Goal: Information Seeking & Learning: Learn about a topic

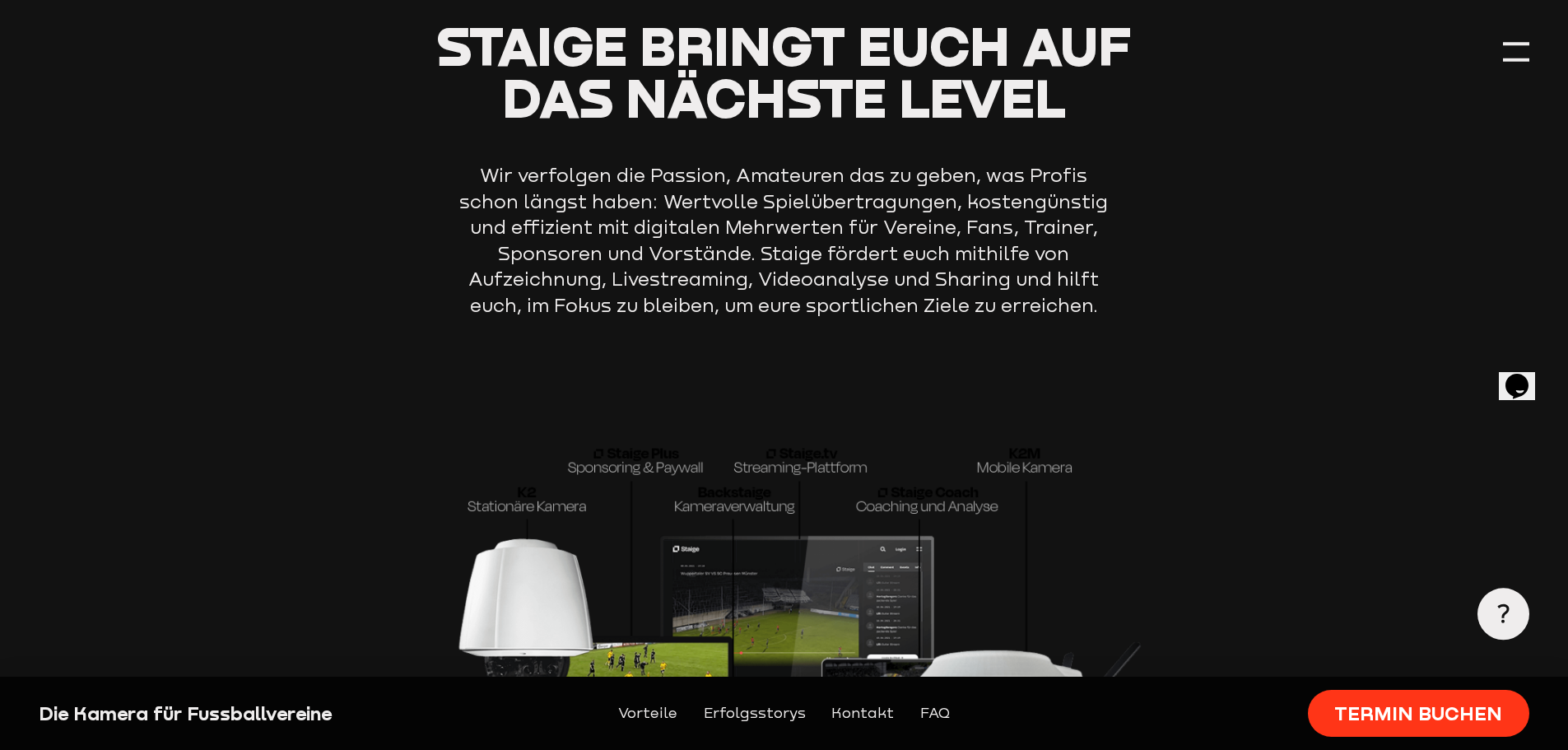
scroll to position [5020, 0]
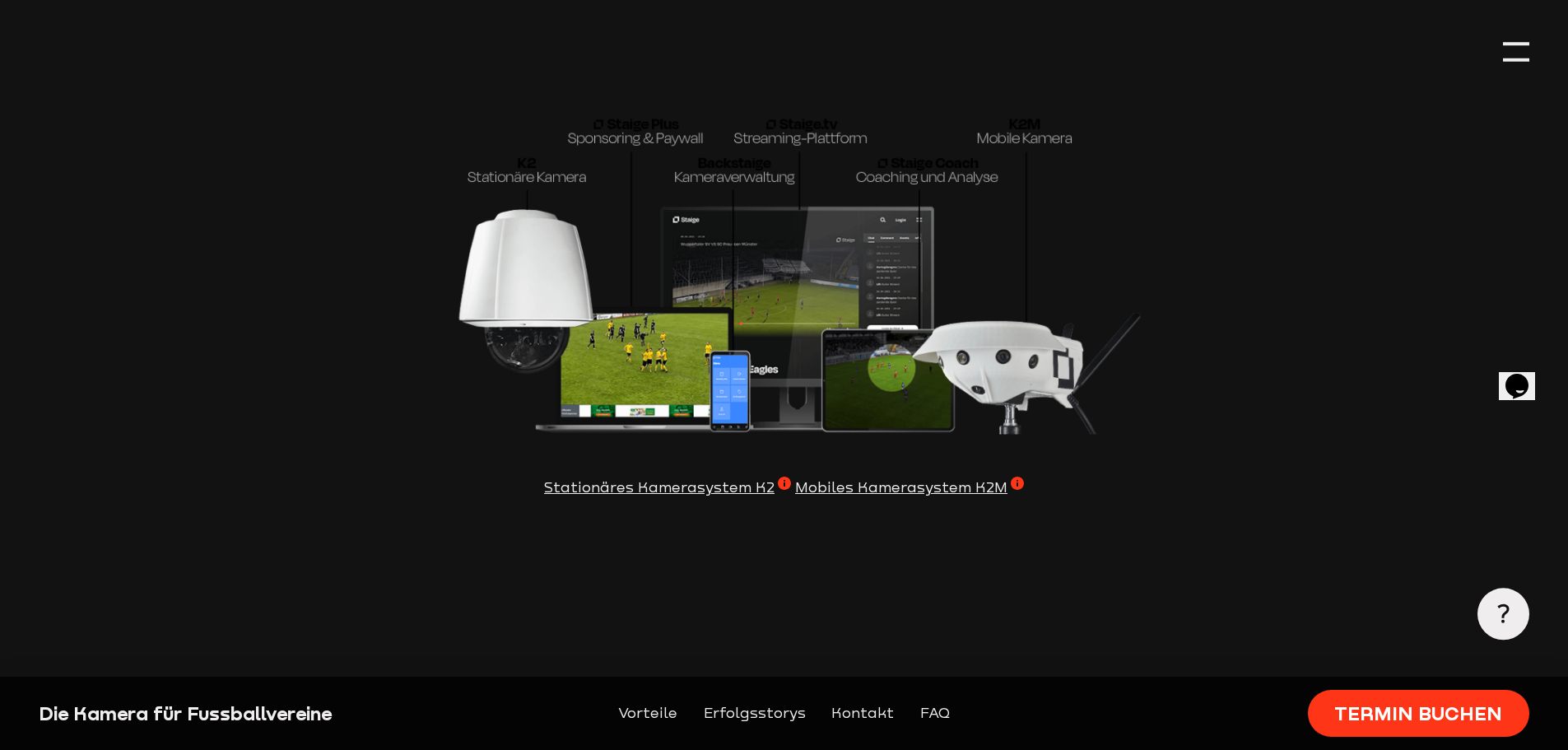
click at [1009, 499] on span "Mobiles Kamerasystem K2M" at bounding box center [909, 488] width 229 height 23
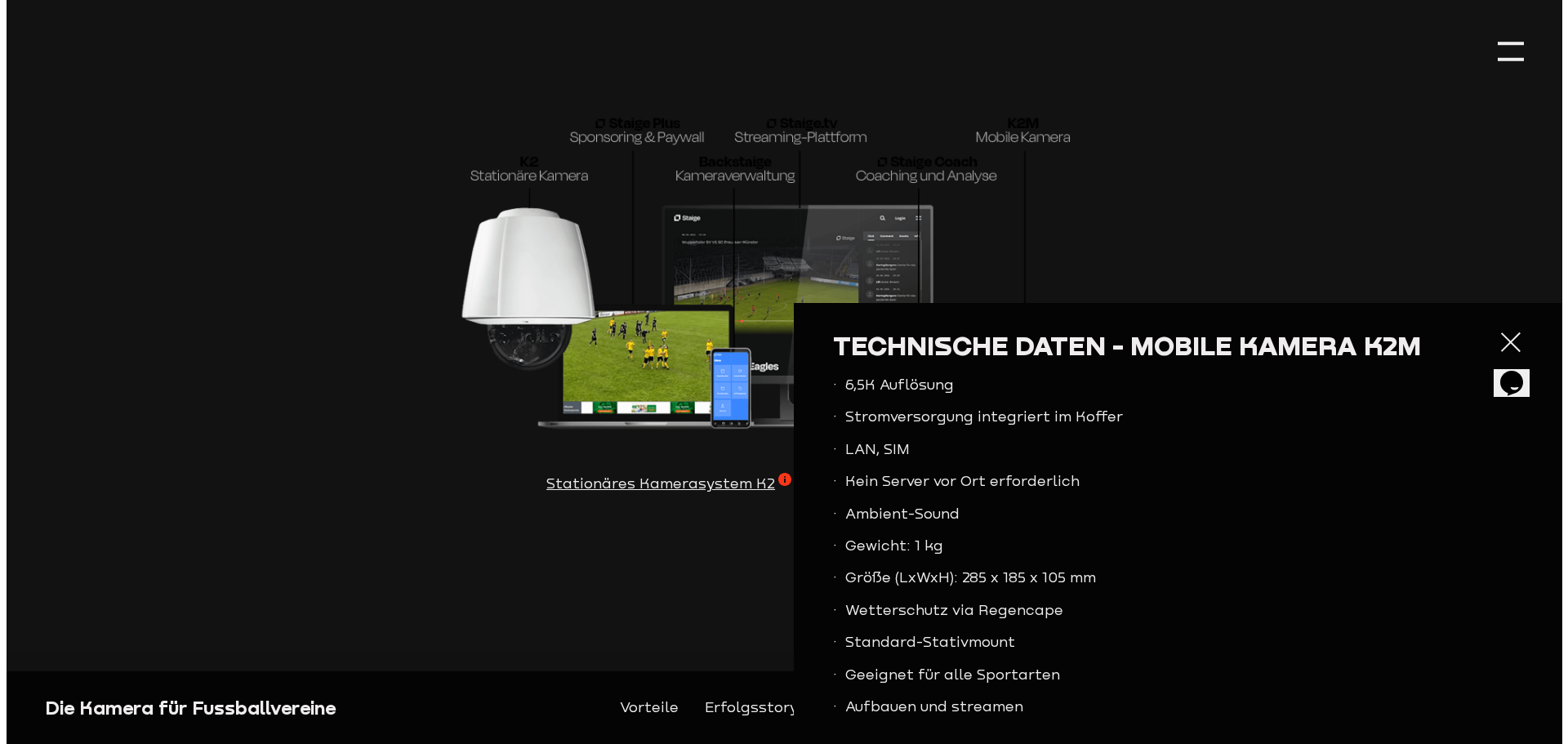
scroll to position [4988, 0]
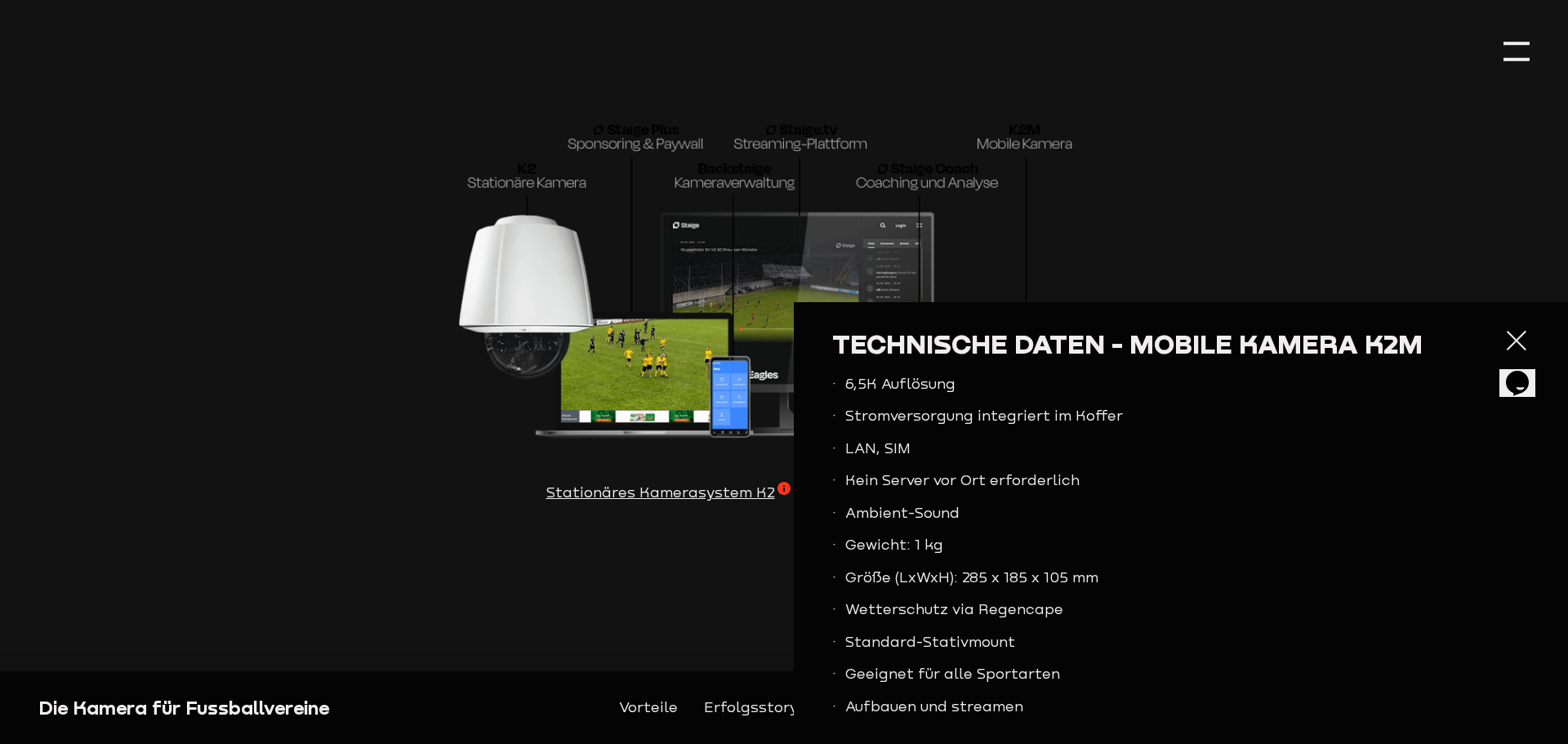
click at [707, 608] on section "Staige bringt euch auf das nächste Level Wir verfolgen die Passion, Amateuren d…" at bounding box center [784, 153] width 1490 height 911
click at [707, 561] on section "Staige bringt euch auf das nächste Level Wir verfolgen die Passion, Amateuren d…" at bounding box center [784, 153] width 1490 height 911
click at [1503, 335] on div at bounding box center [1516, 340] width 26 height 26
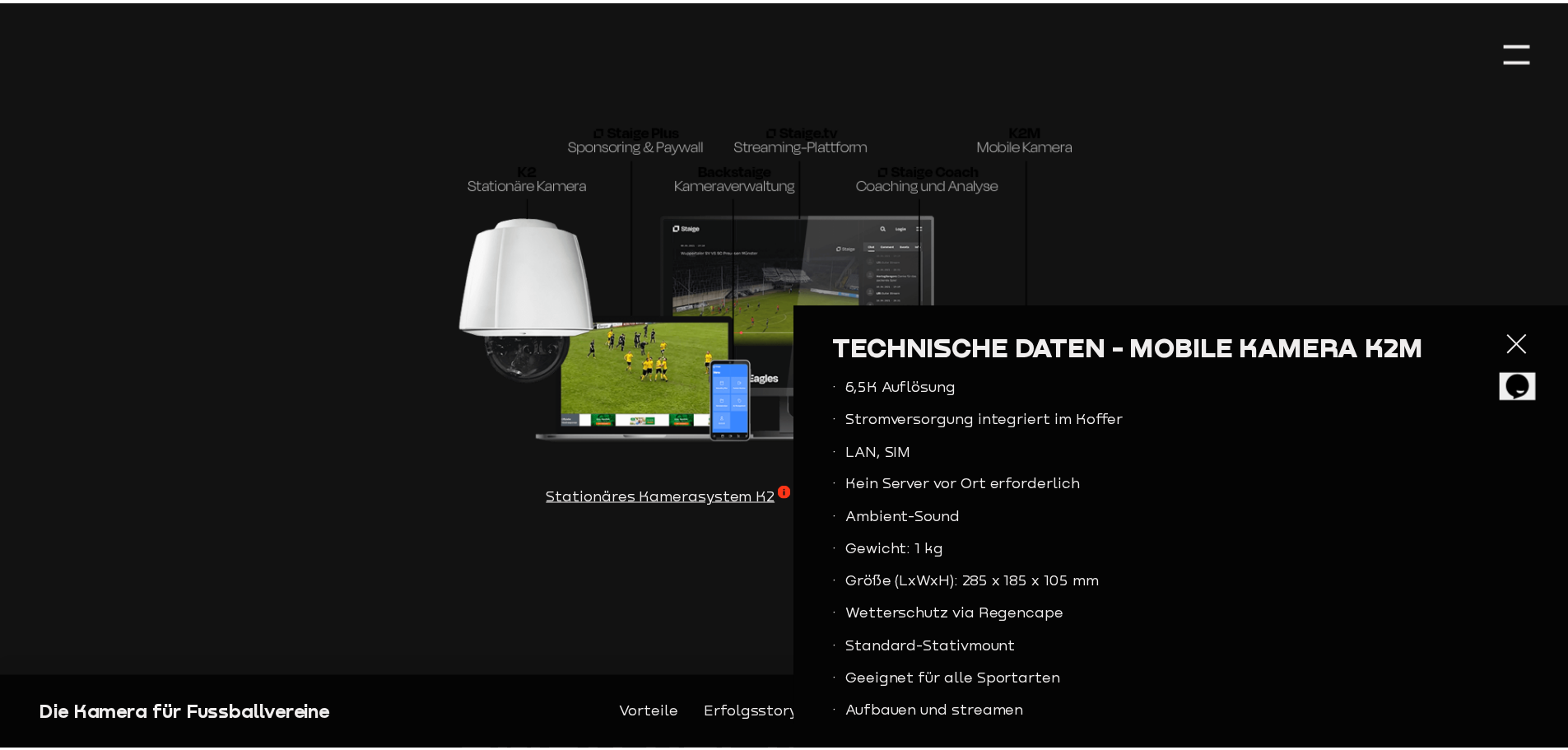
scroll to position [5020, 0]
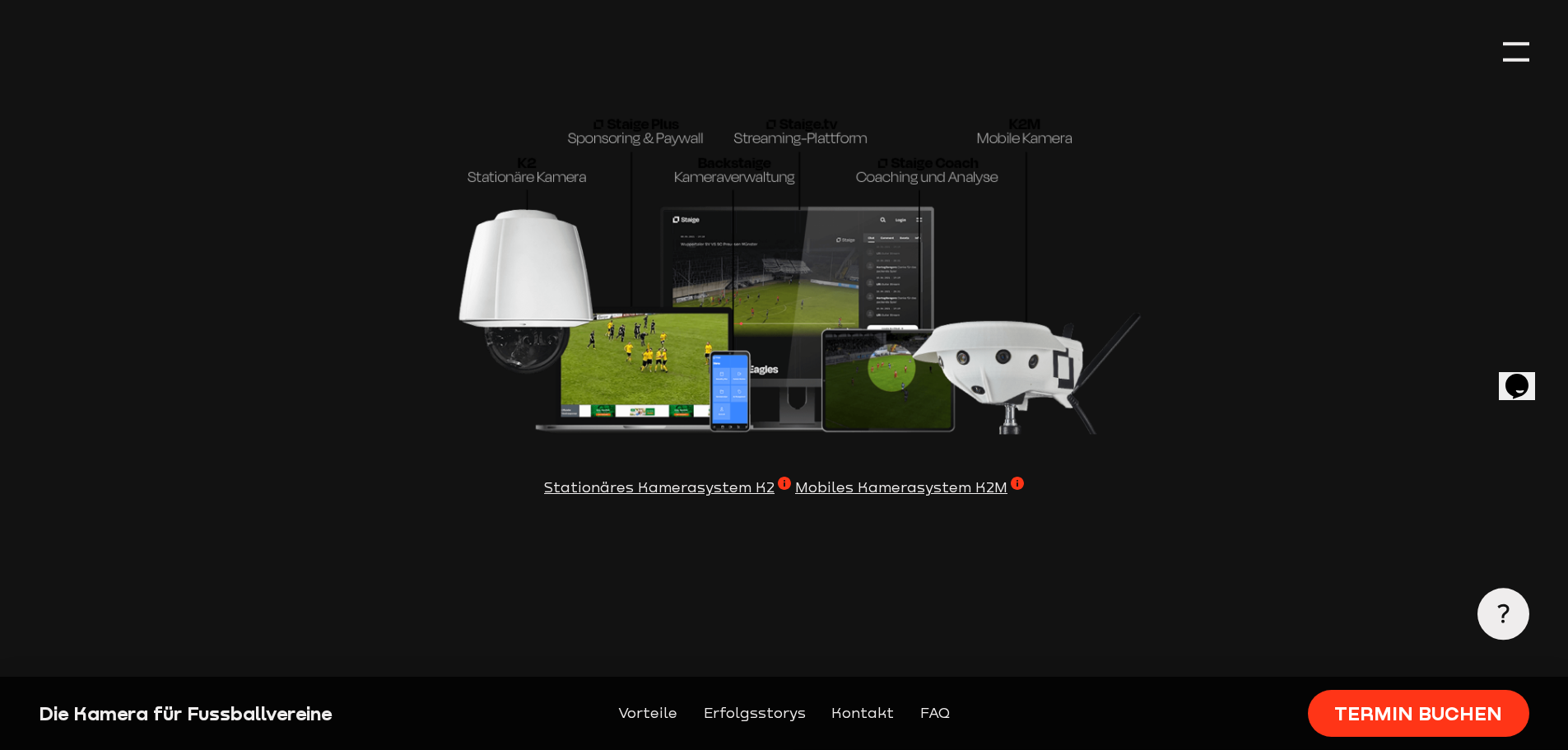
click at [920, 499] on span "Mobiles Kamerasystem K2M" at bounding box center [909, 488] width 229 height 23
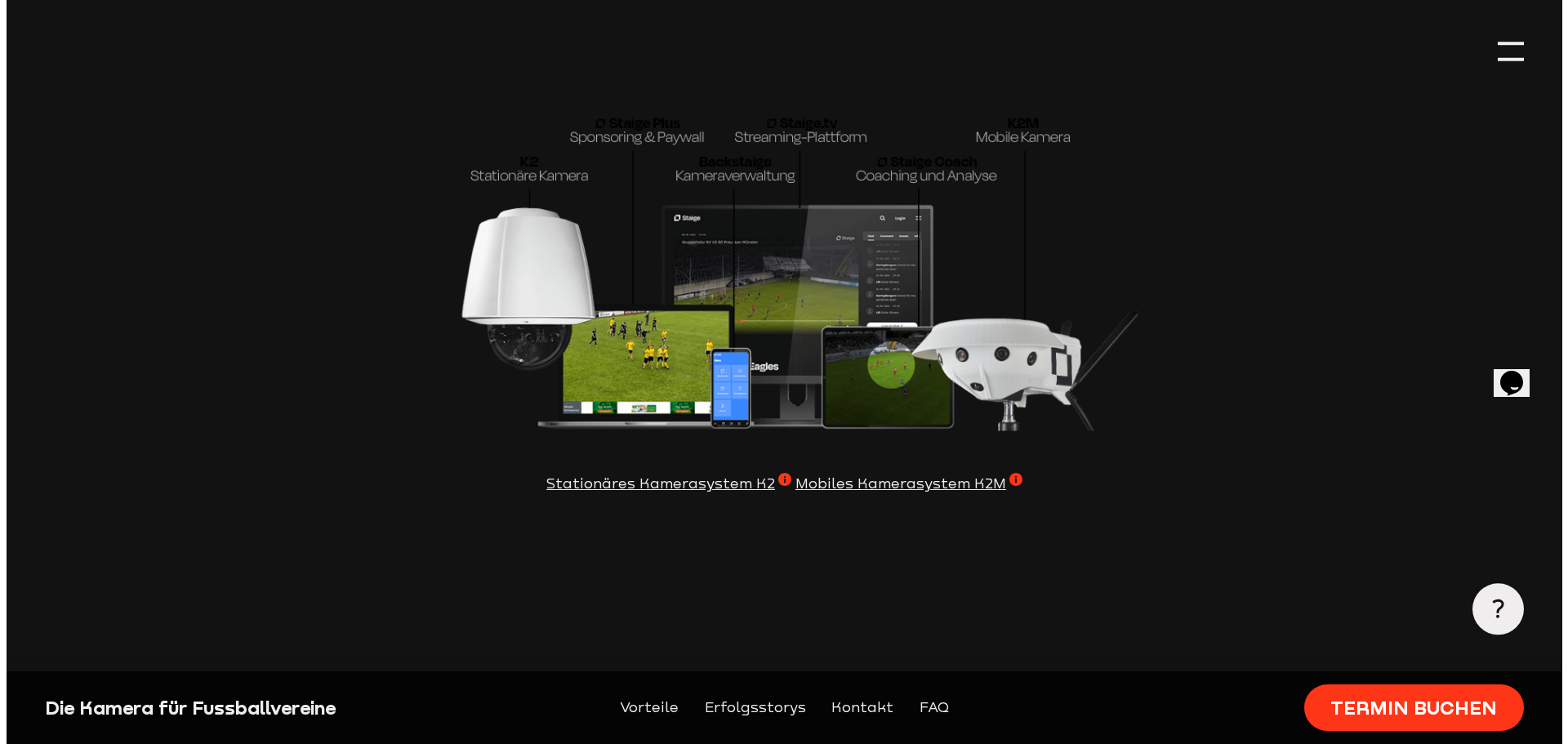
scroll to position [4988, 0]
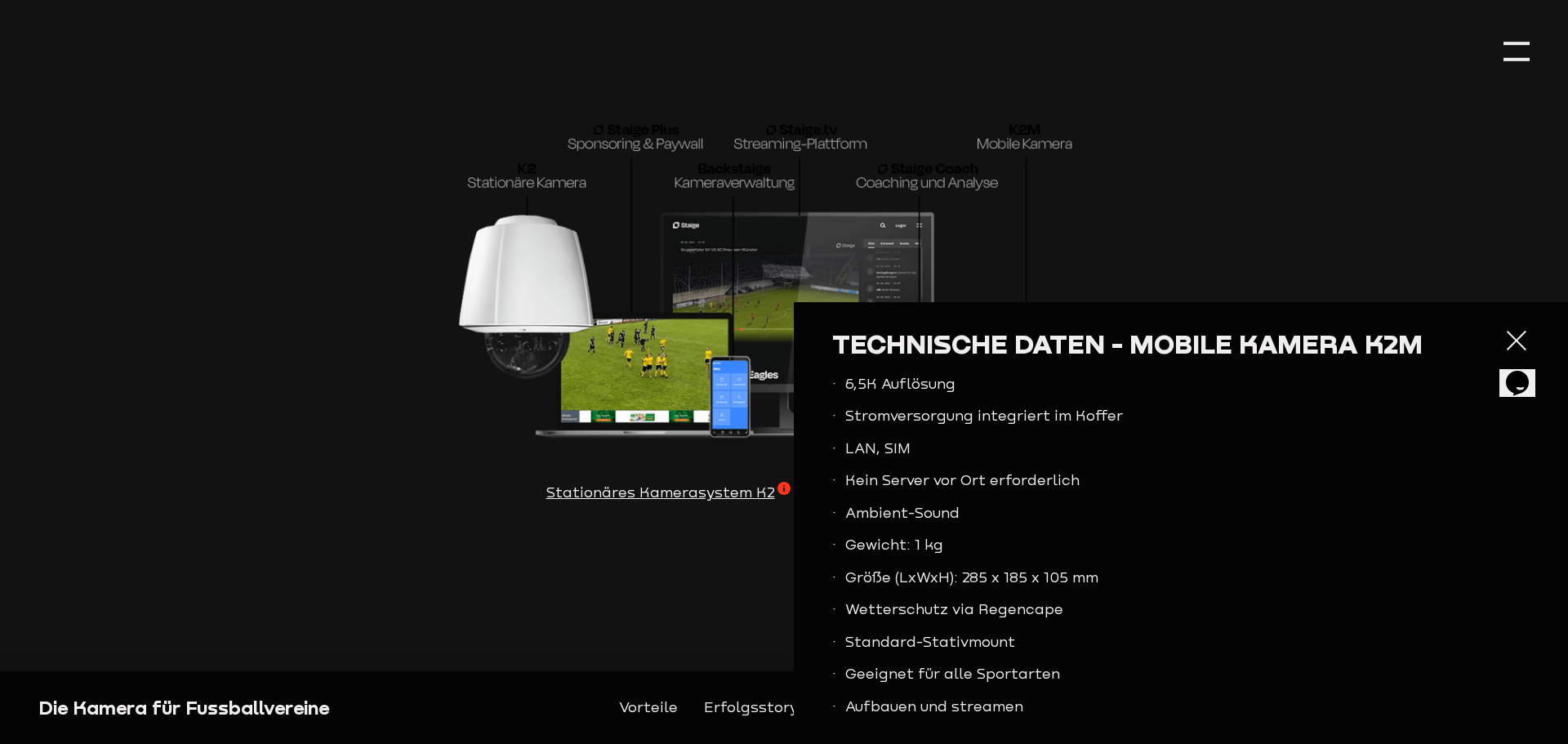
click at [1503, 345] on div at bounding box center [1516, 340] width 26 height 26
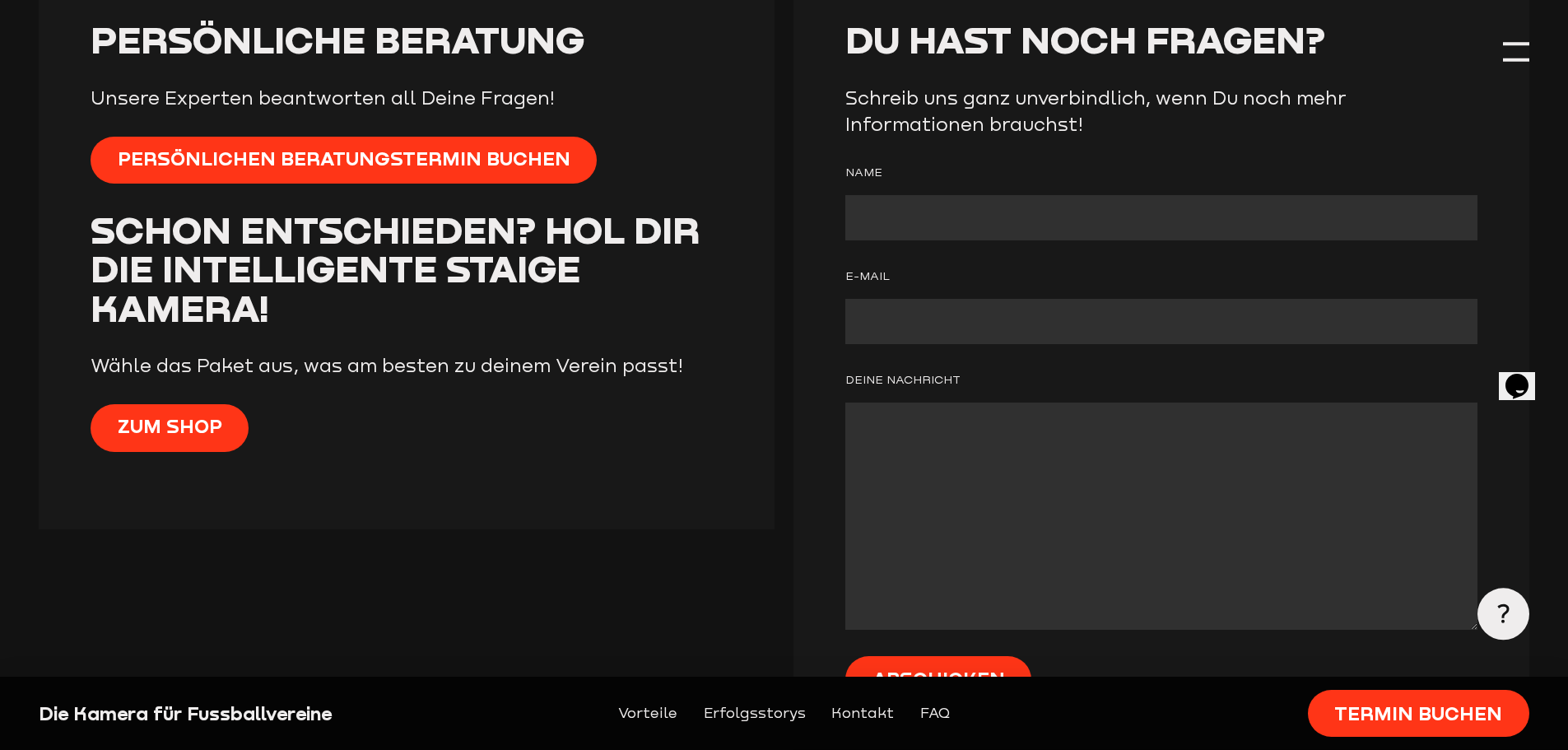
scroll to position [6666, 0]
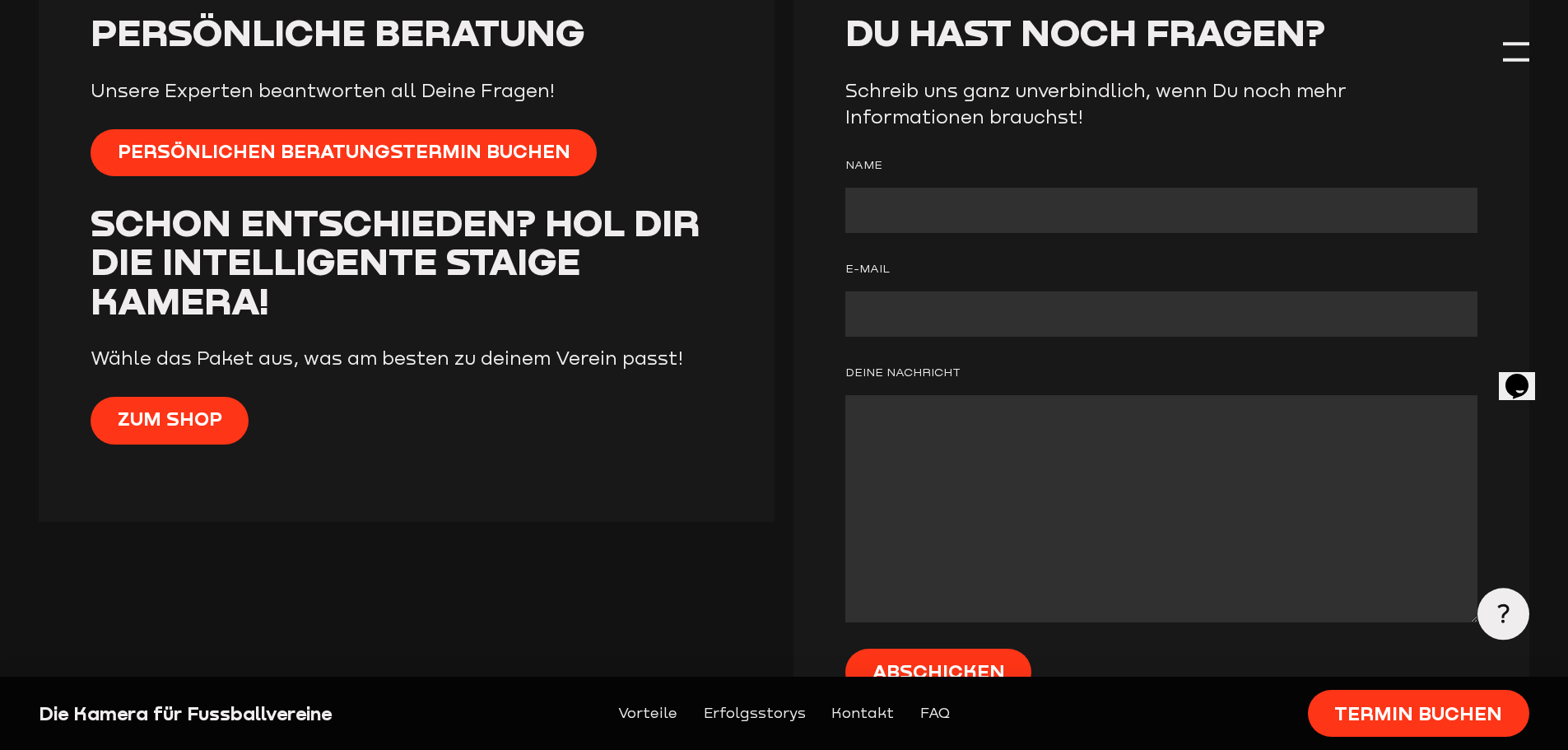
click at [910, 233] on input "Contact form" at bounding box center [1160, 210] width 631 height 45
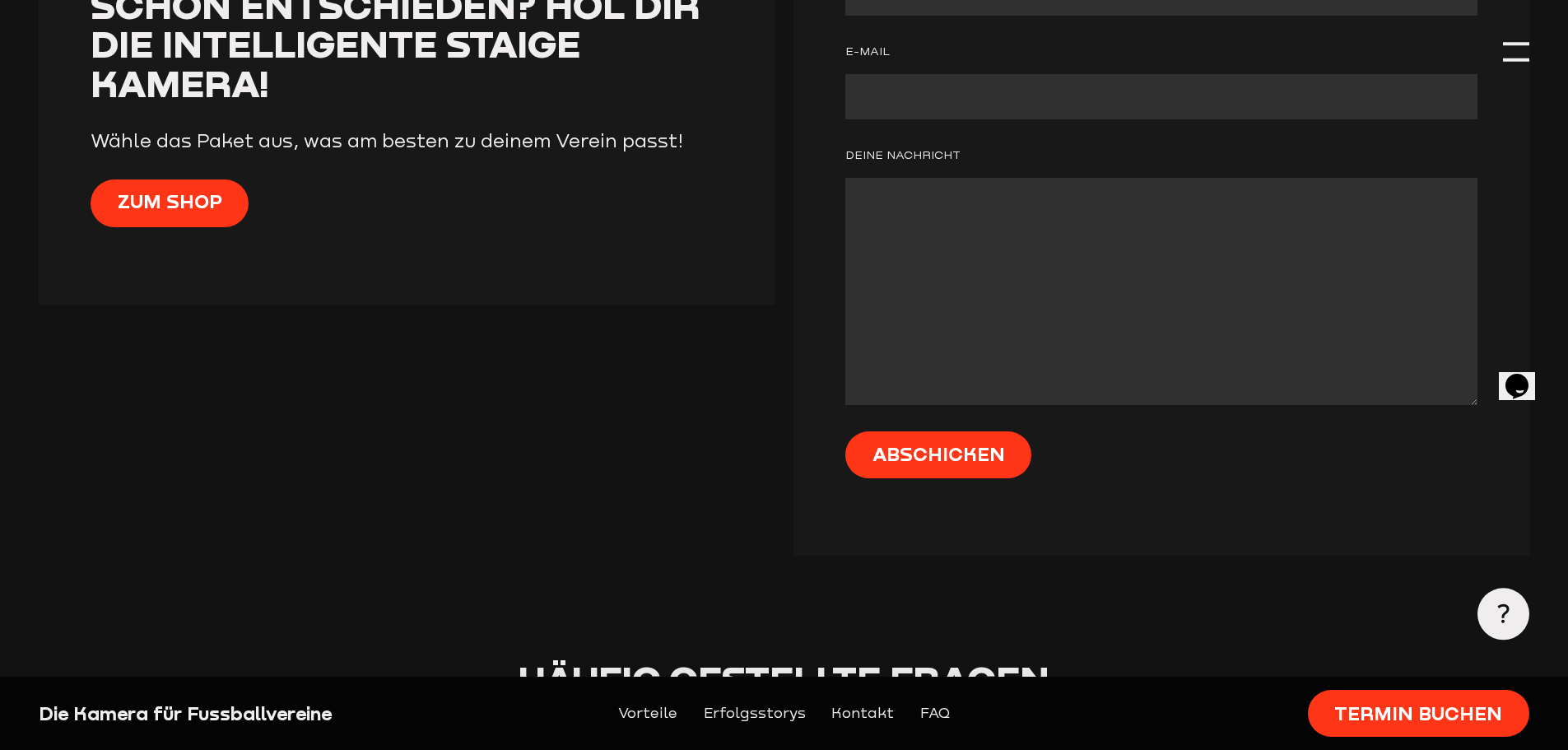
scroll to position [6502, 0]
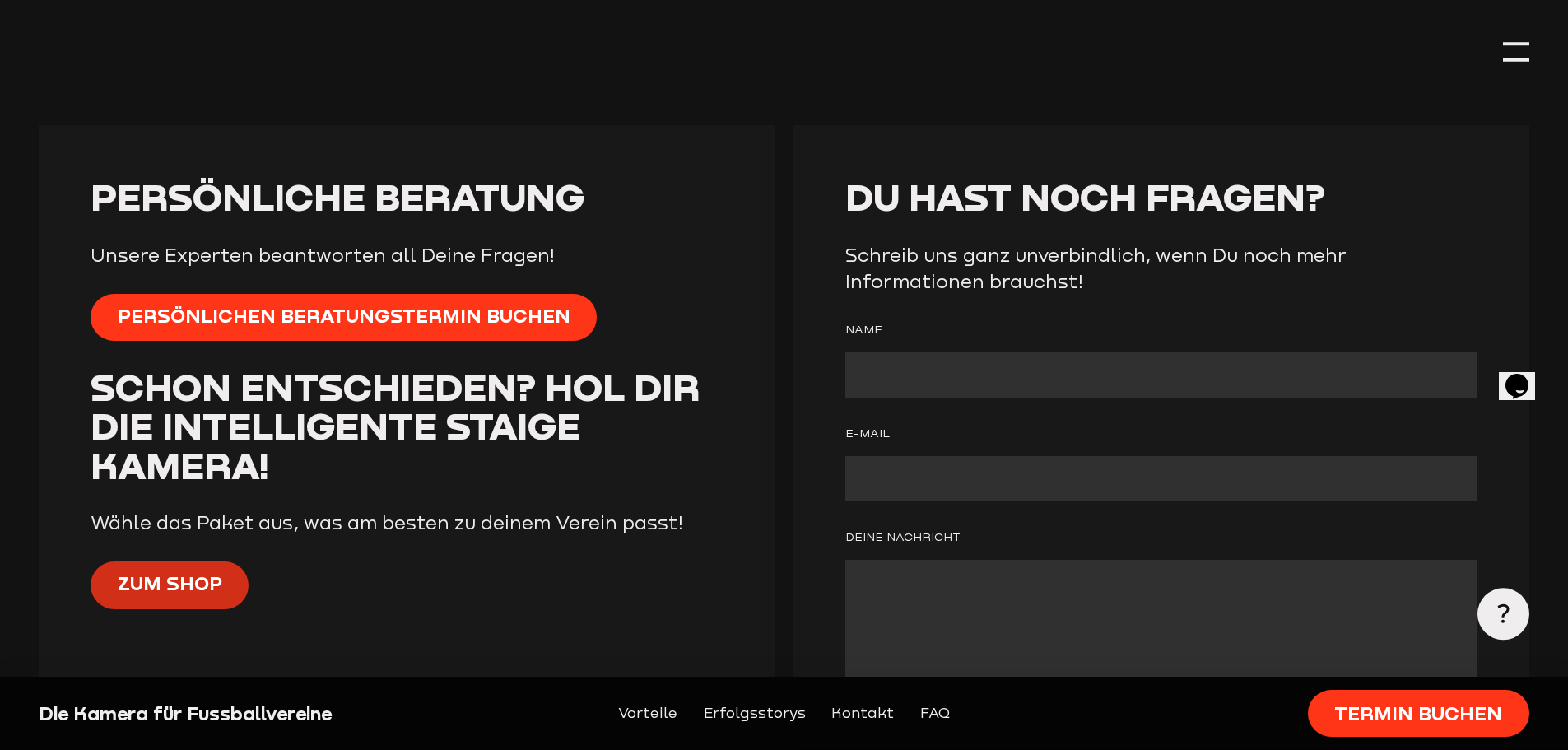
click at [192, 598] on span "Zum Shop" at bounding box center [170, 585] width 104 height 26
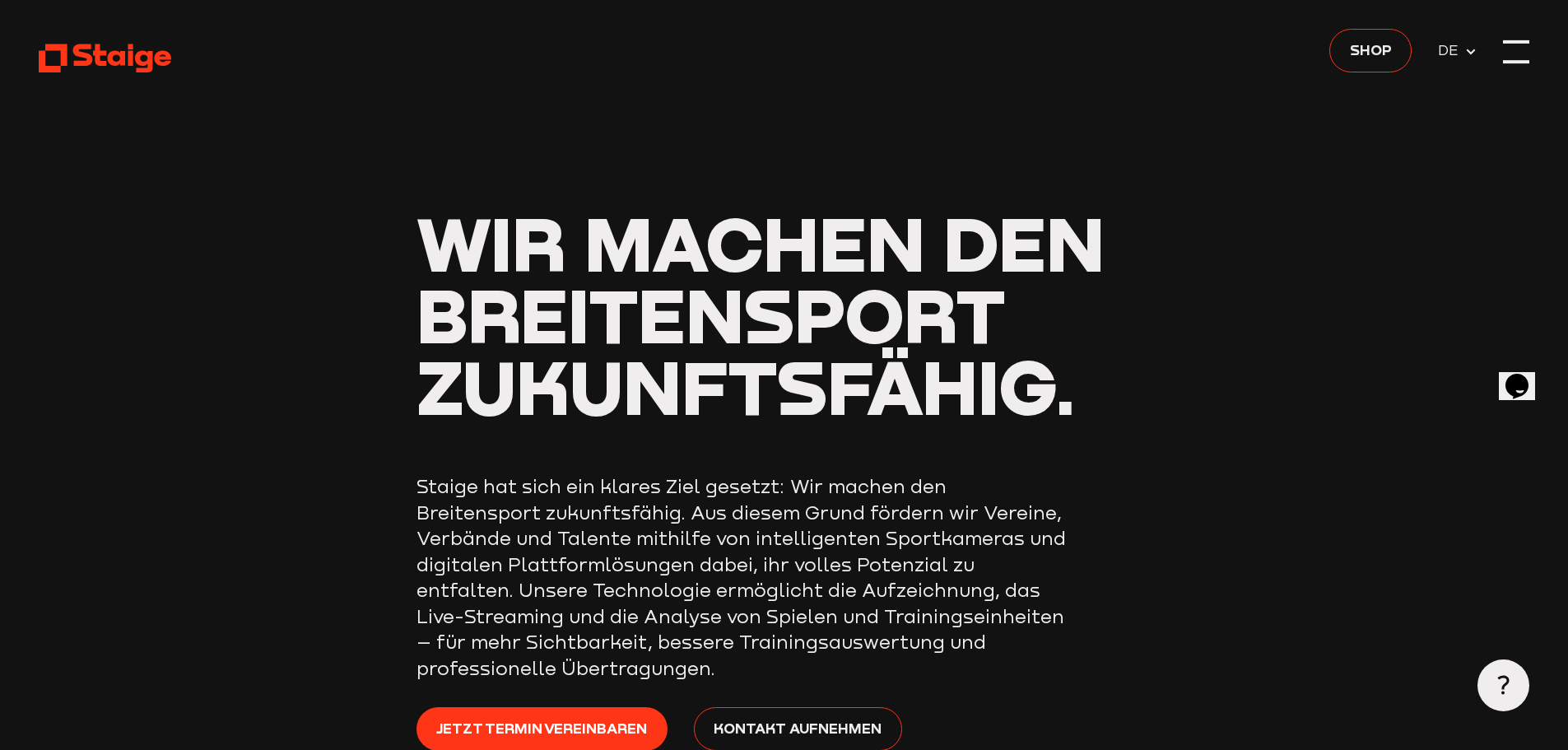
click at [1513, 60] on div at bounding box center [1516, 52] width 26 height 26
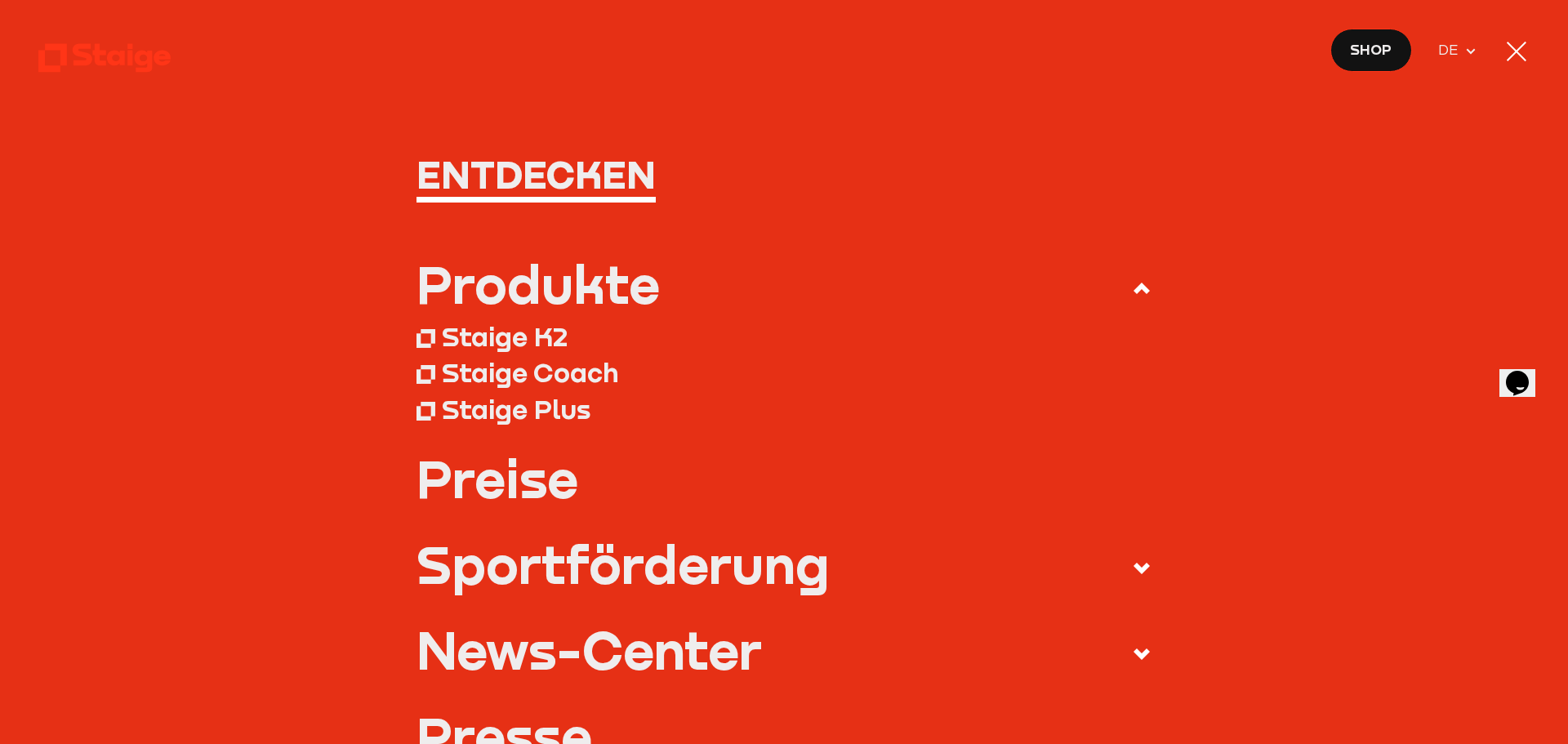
click at [1131, 284] on icon at bounding box center [1141, 288] width 20 height 20
click at [0, 0] on input "Produkte" at bounding box center [0, 0] width 0 height 0
click at [1133, 289] on use at bounding box center [1141, 288] width 16 height 11
click at [0, 0] on input "Produkte" at bounding box center [0, 0] width 0 height 0
click at [1133, 289] on use at bounding box center [1141, 288] width 16 height 11
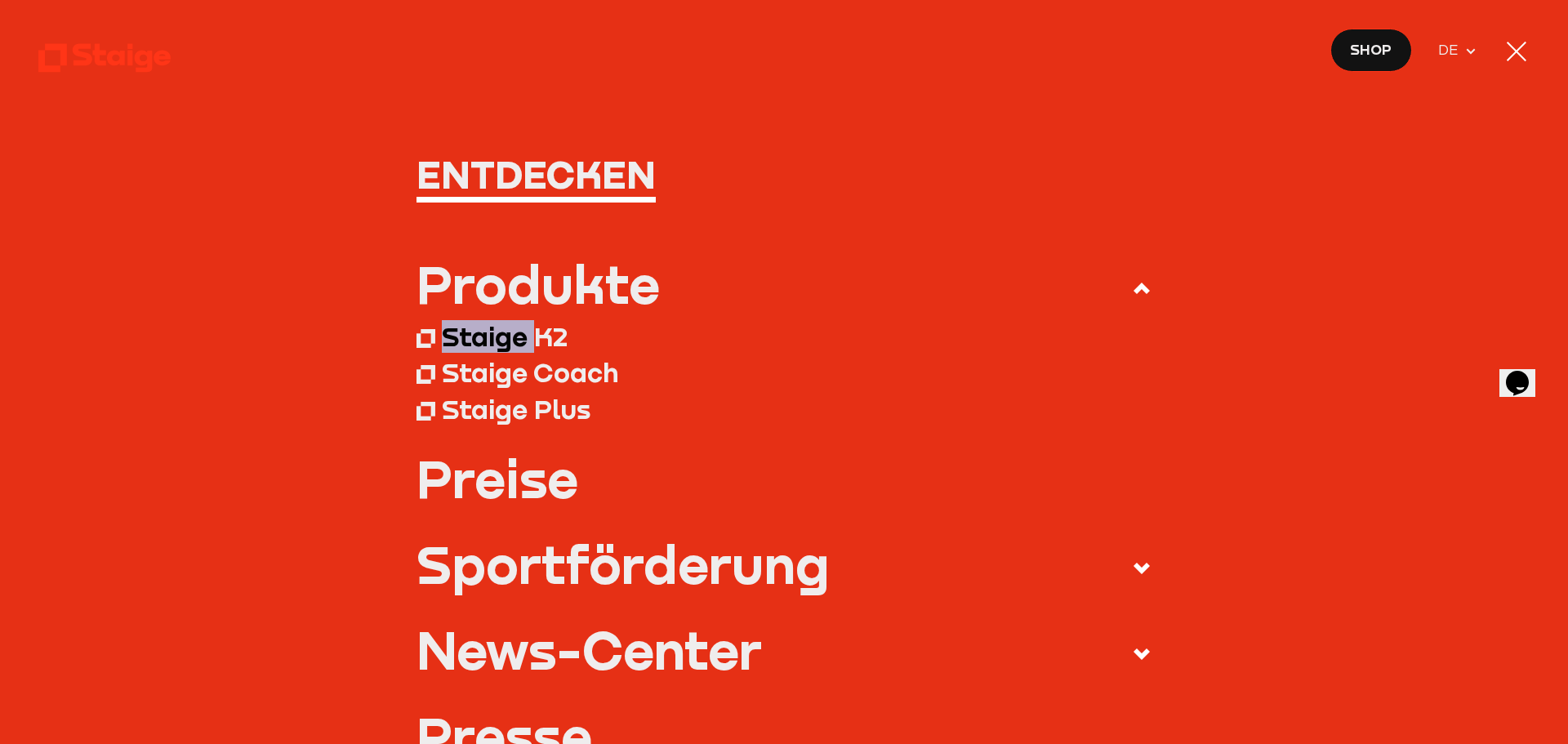
click at [0, 0] on input "Produkte" at bounding box center [0, 0] width 0 height 0
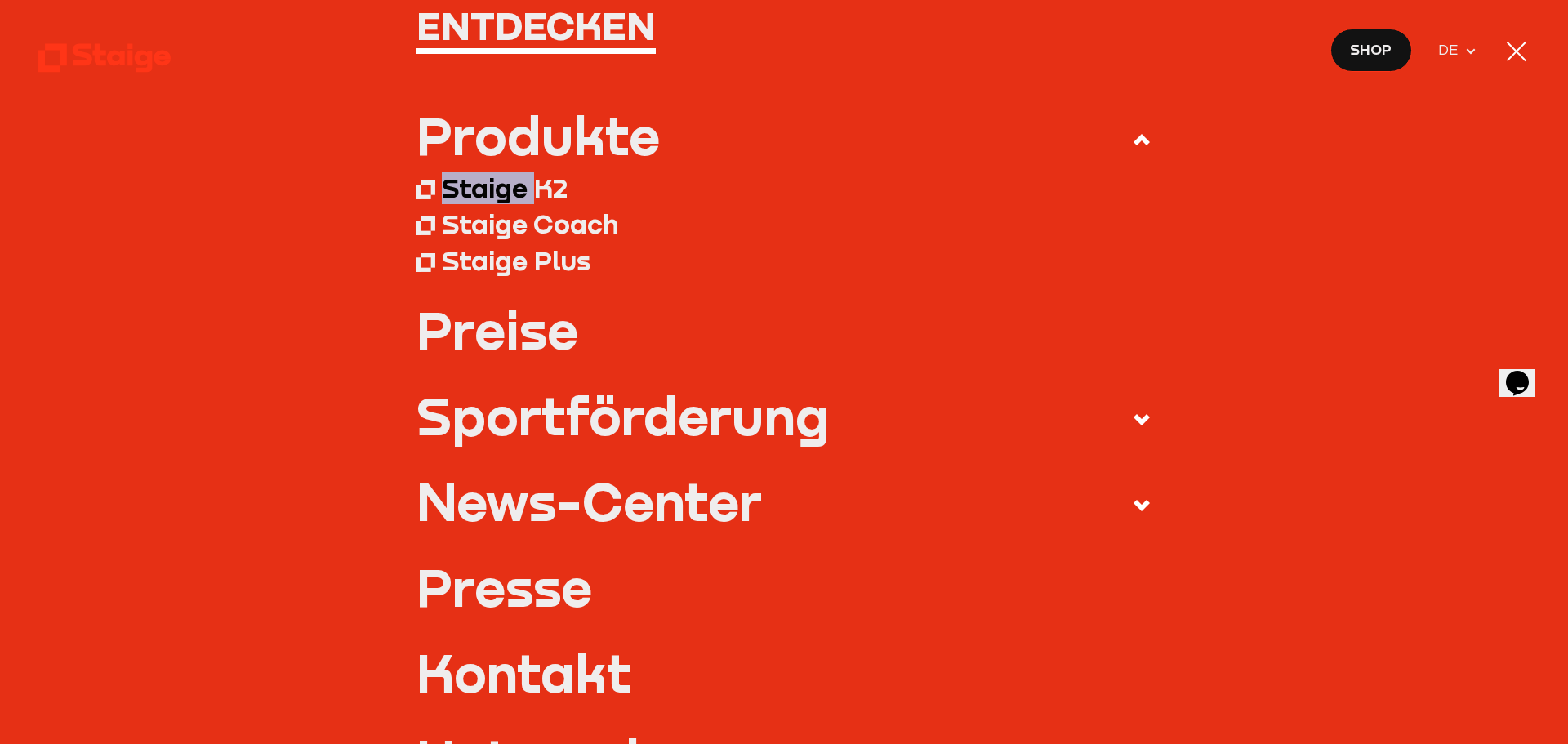
scroll to position [163, 0]
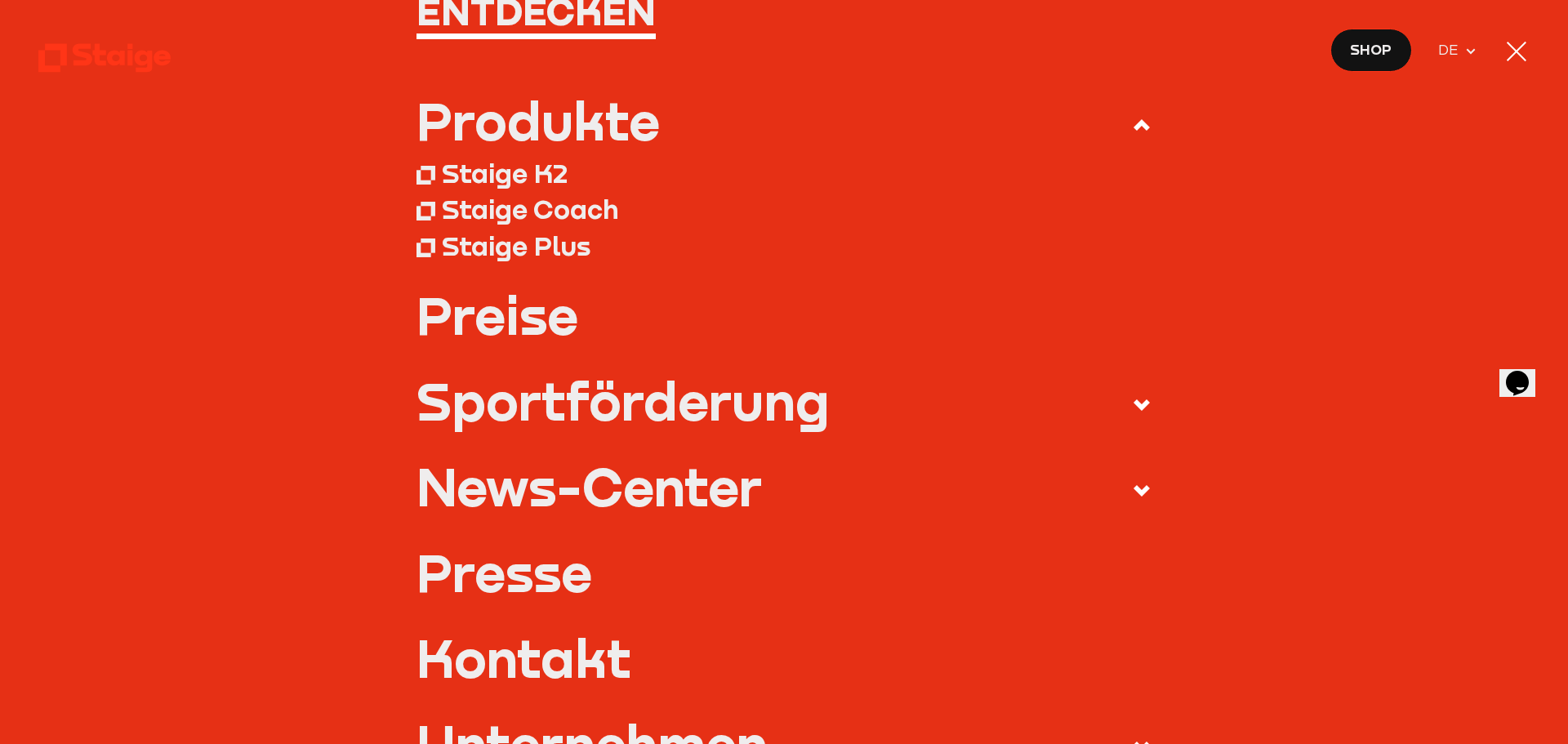
click at [1133, 408] on use at bounding box center [1141, 405] width 16 height 11
click at [0, 0] on input "Sportförderung" at bounding box center [0, 0] width 0 height 0
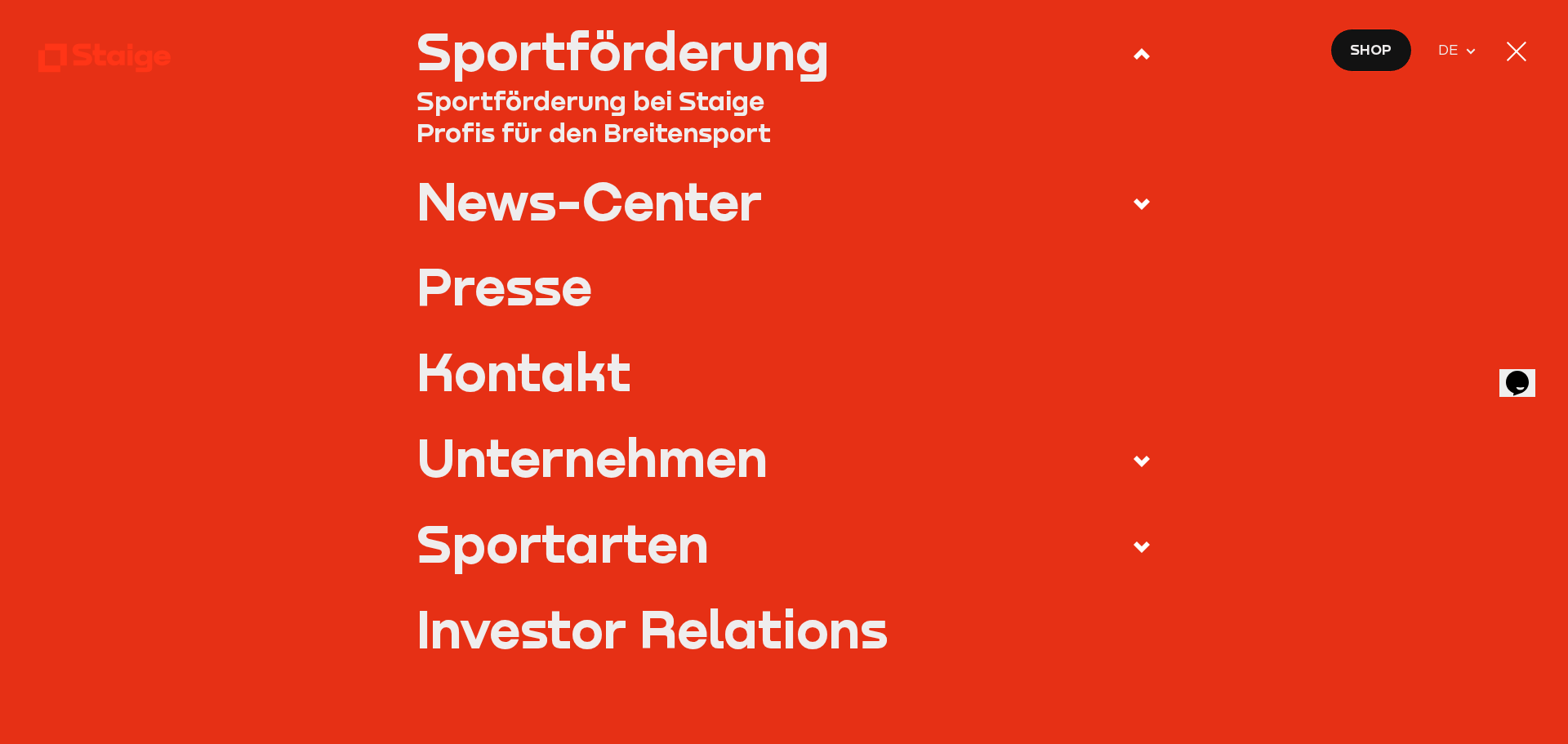
scroll to position [409, 0]
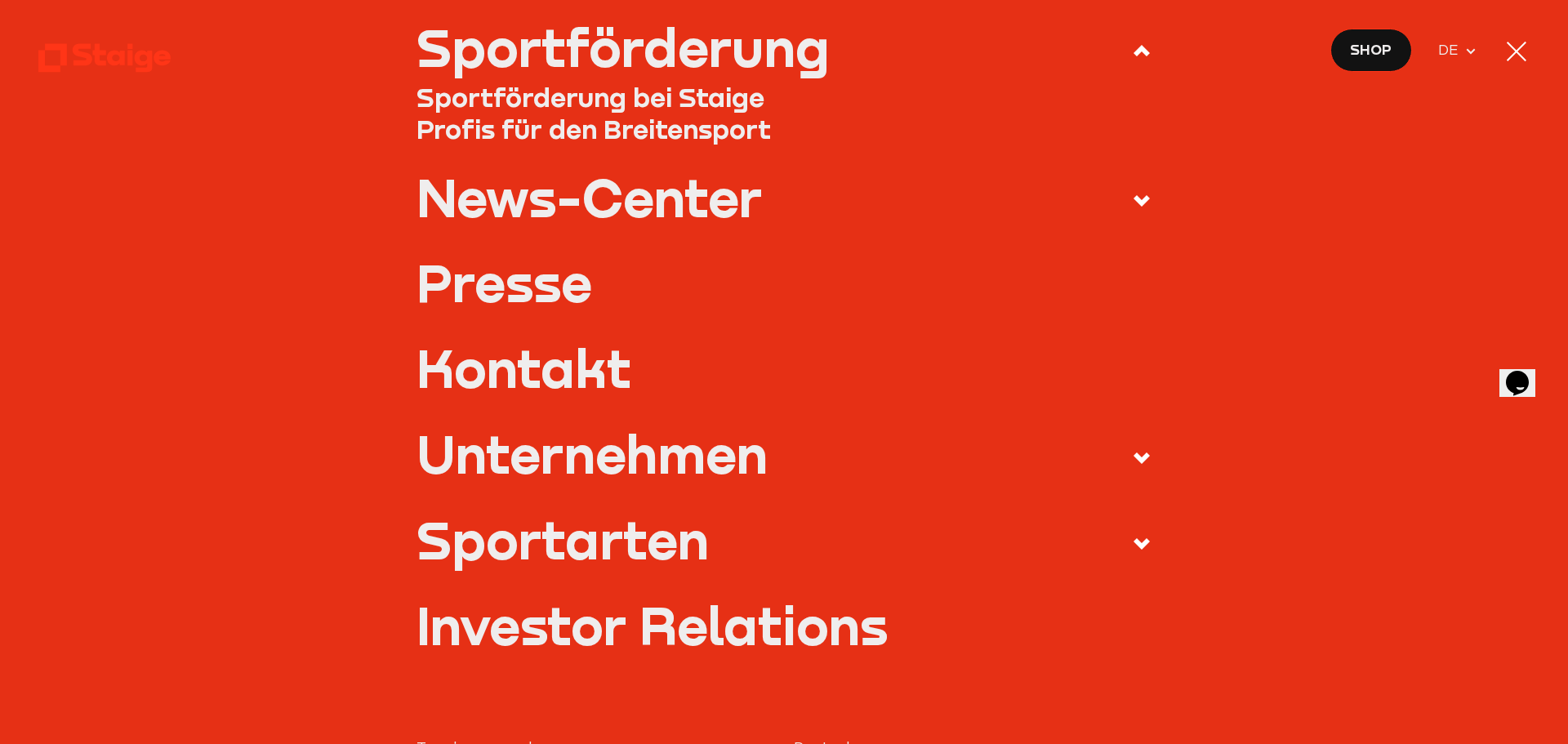
click at [1139, 550] on icon at bounding box center [1141, 544] width 20 height 20
click at [0, 0] on input "Sportarten" at bounding box center [0, 0] width 0 height 0
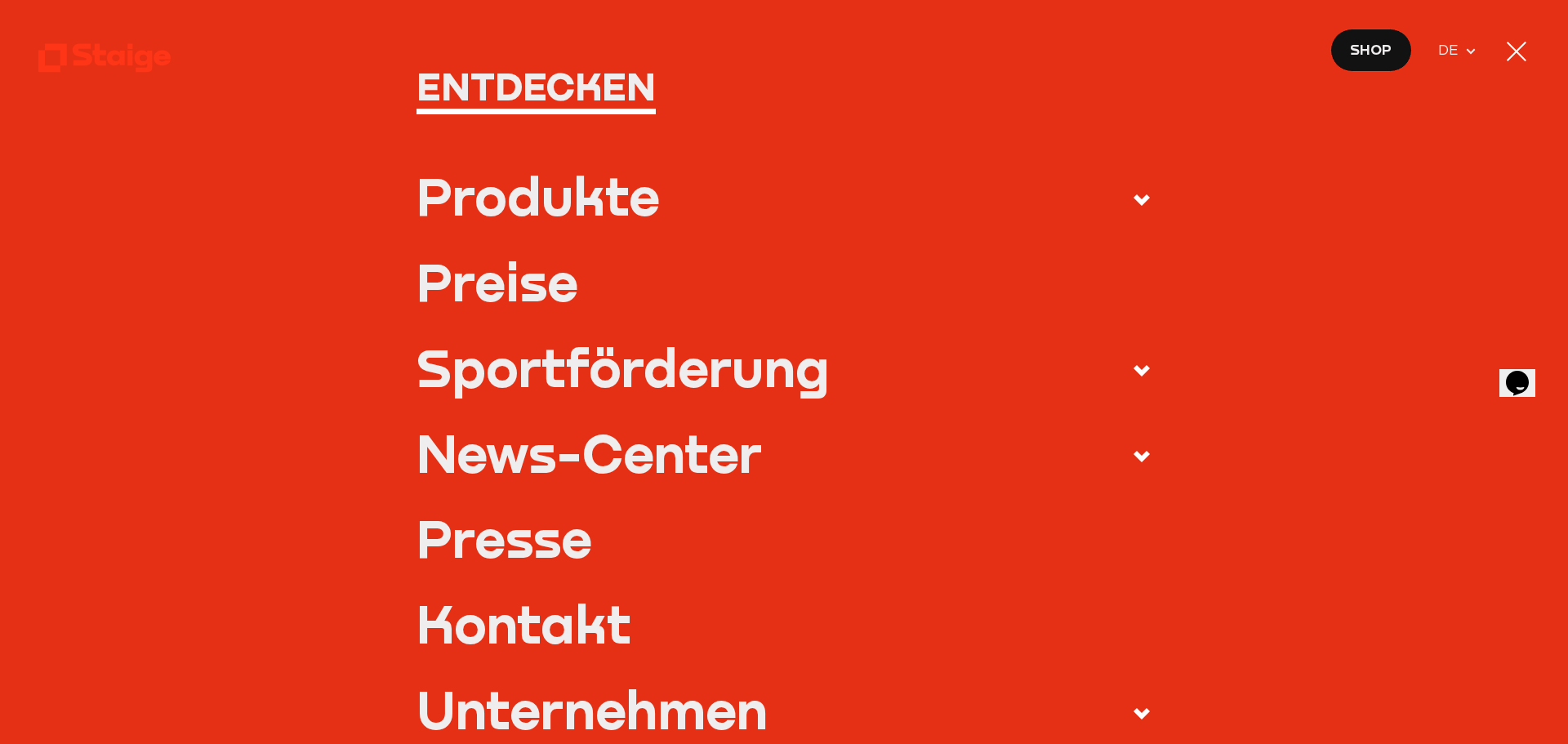
scroll to position [82, 0]
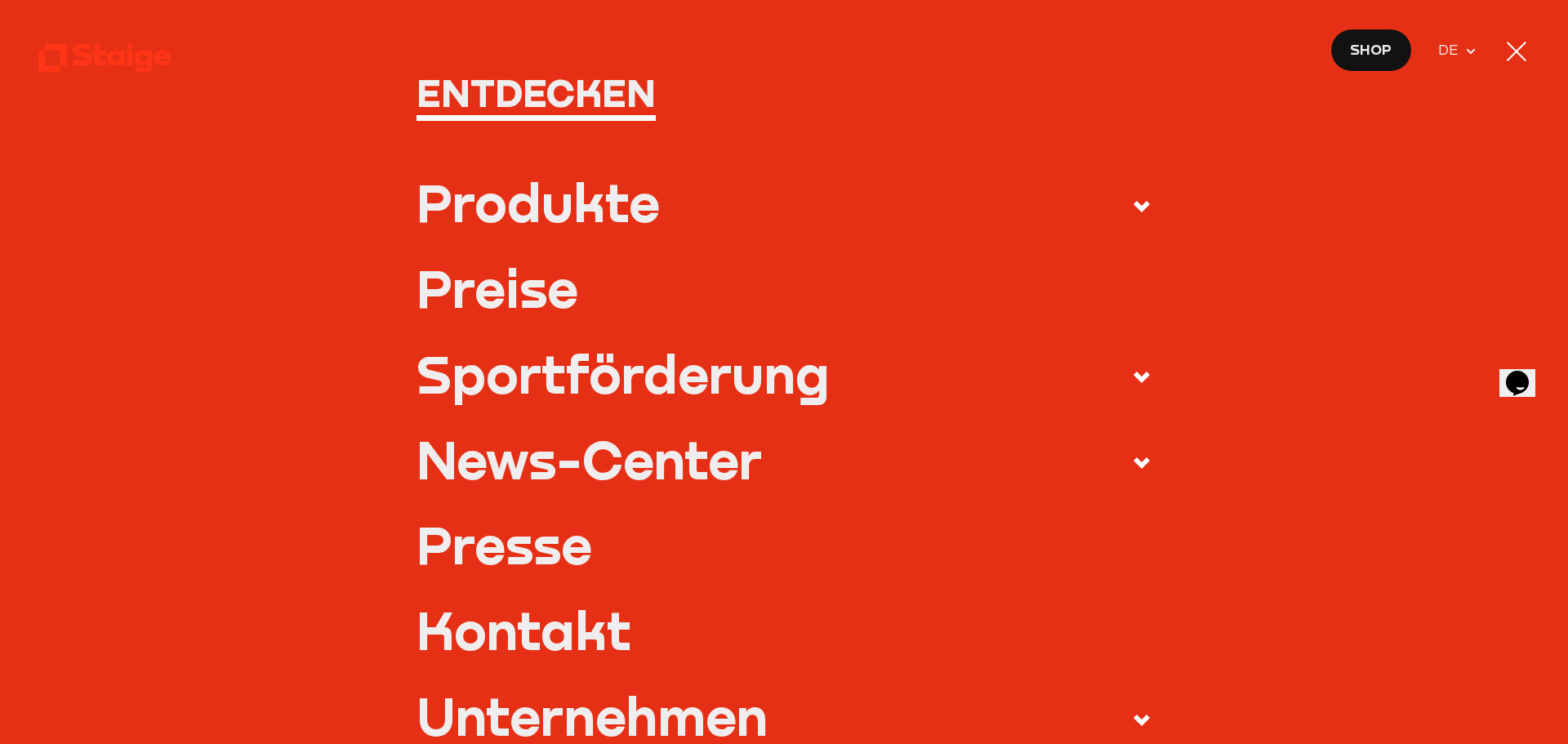
click at [1133, 375] on use at bounding box center [1141, 377] width 16 height 11
click at [0, 0] on input "Sportförderung" at bounding box center [0, 0] width 0 height 0
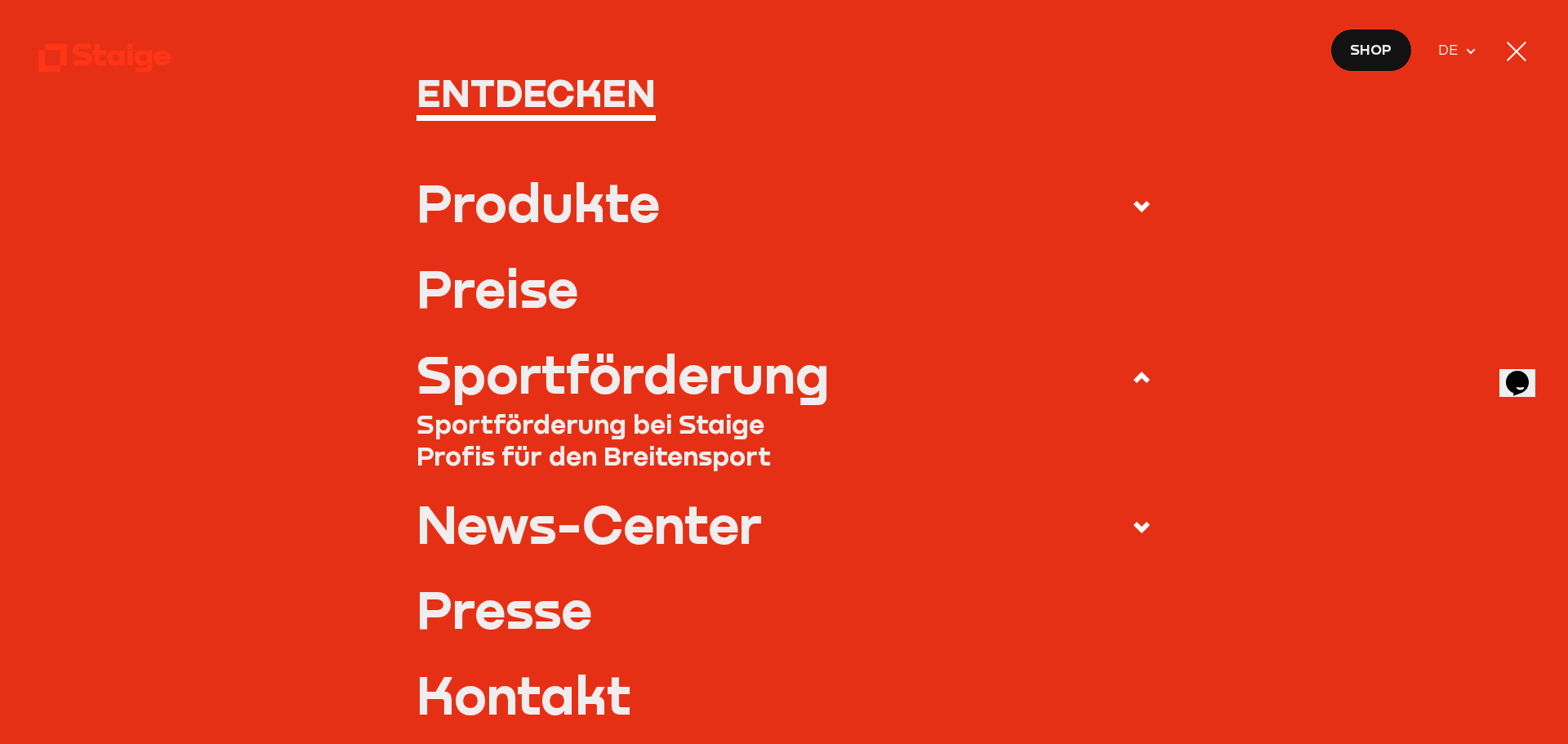
click at [643, 424] on link "Sportförderung bei Staige" at bounding box center [784, 424] width 736 height 33
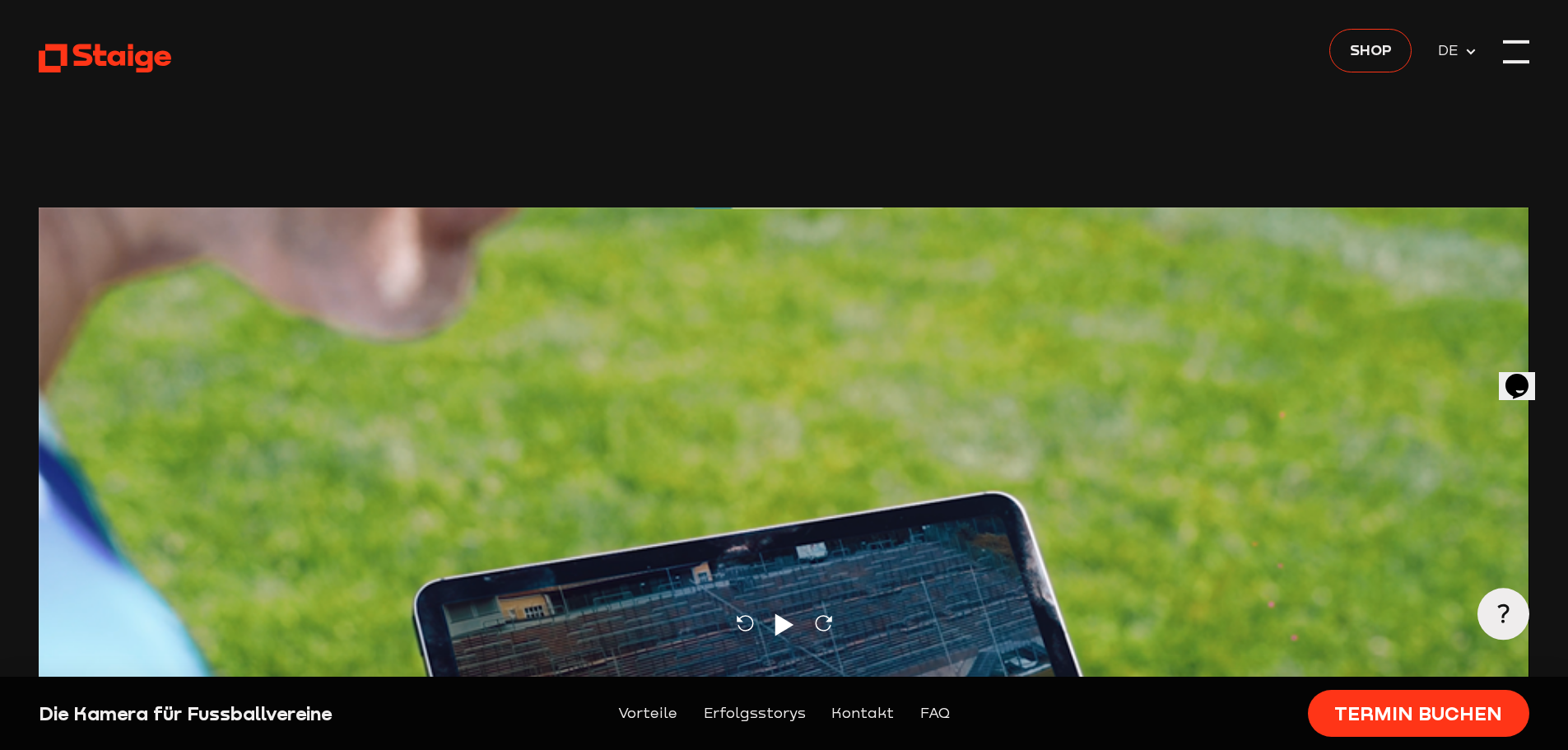
click at [1514, 47] on div at bounding box center [1516, 52] width 26 height 26
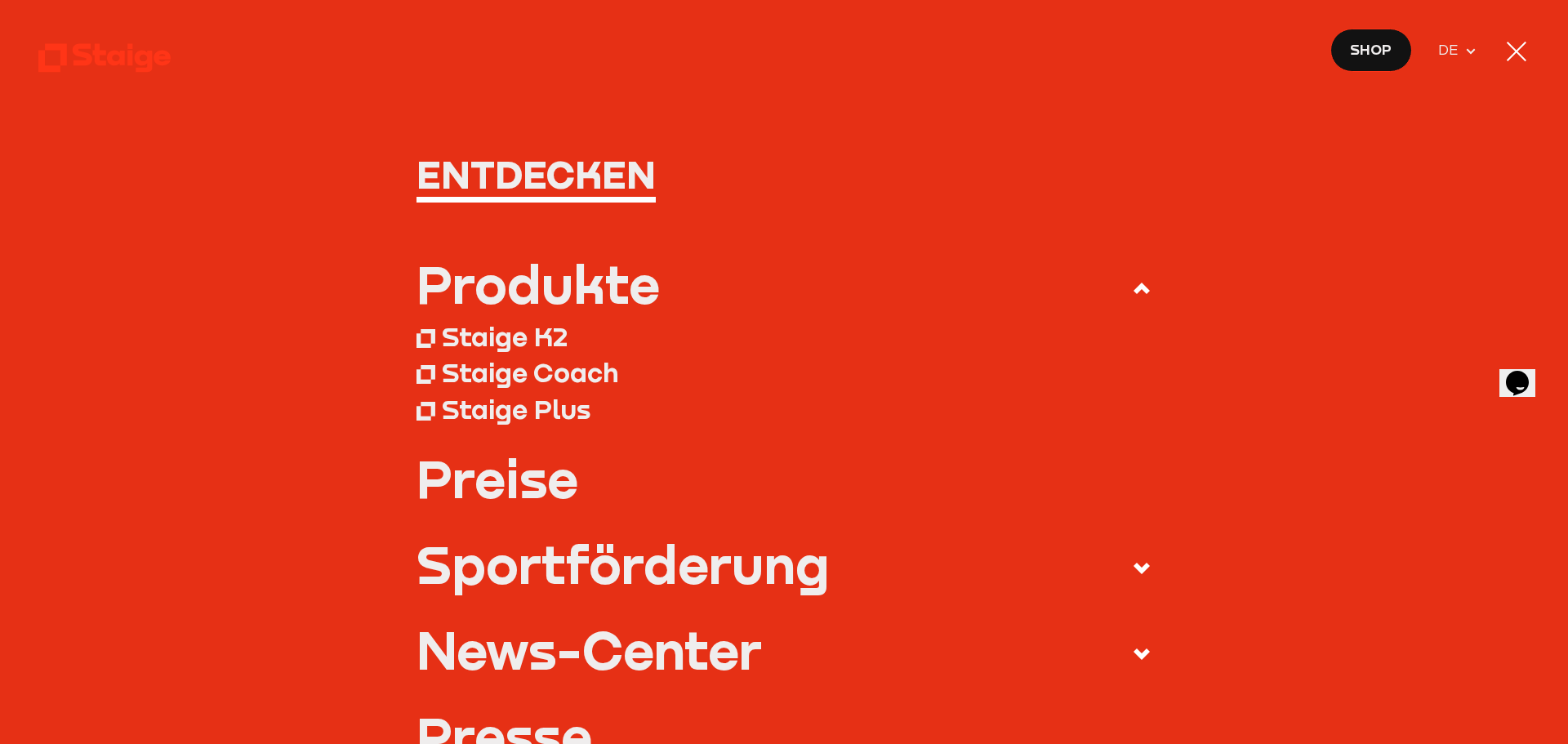
click at [538, 375] on div "Staige Coach" at bounding box center [529, 372] width 176 height 33
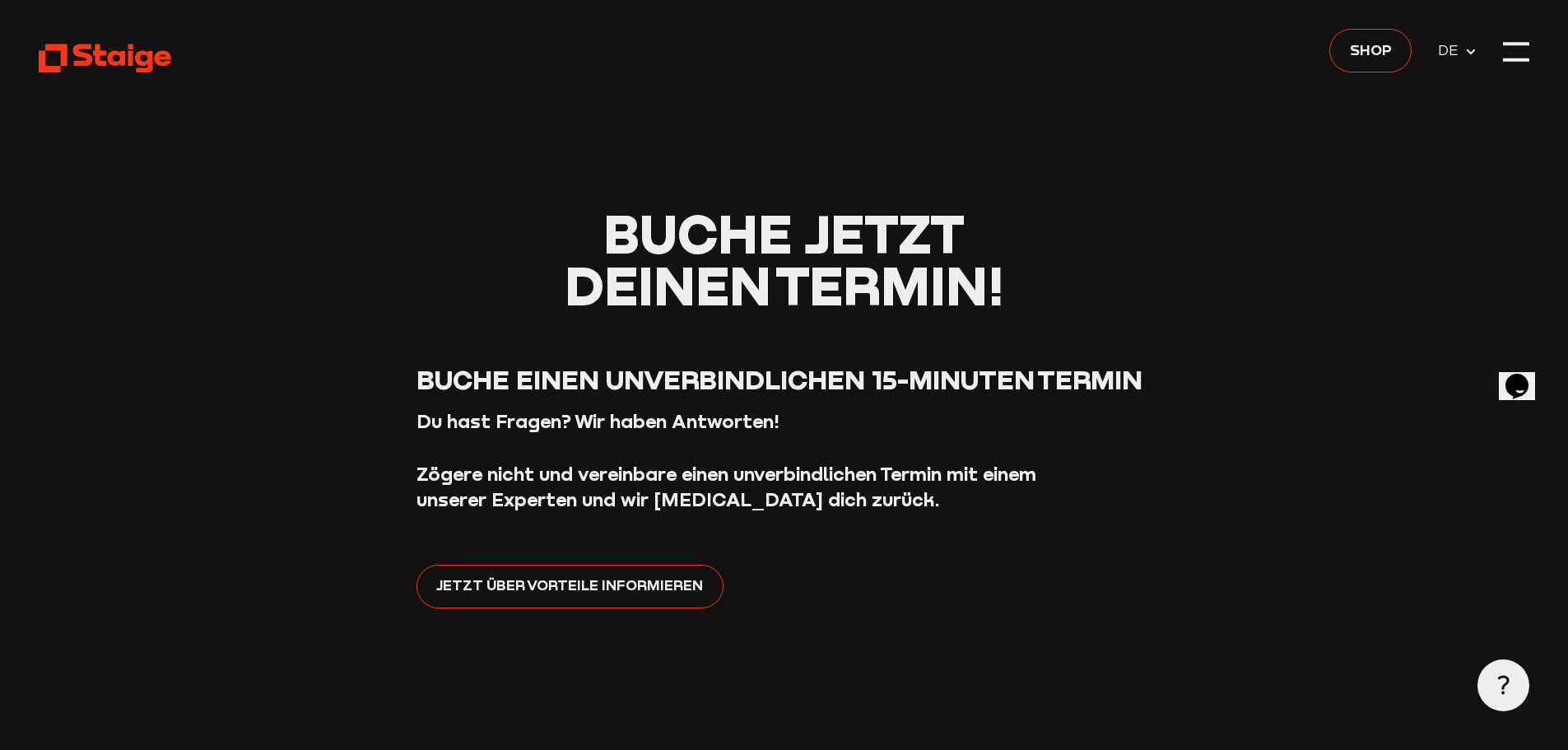
click at [1521, 46] on div at bounding box center [1516, 52] width 26 height 26
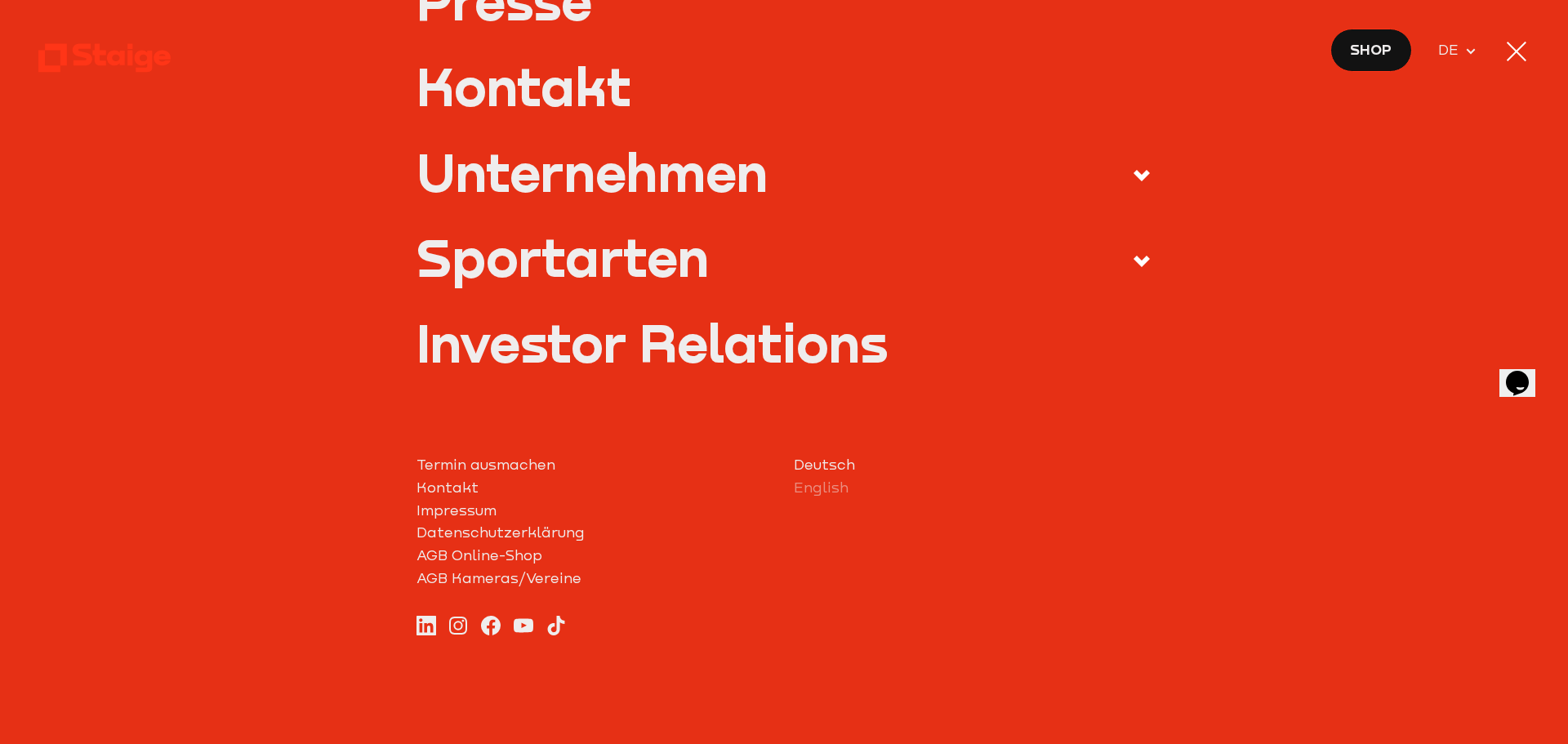
scroll to position [737, 0]
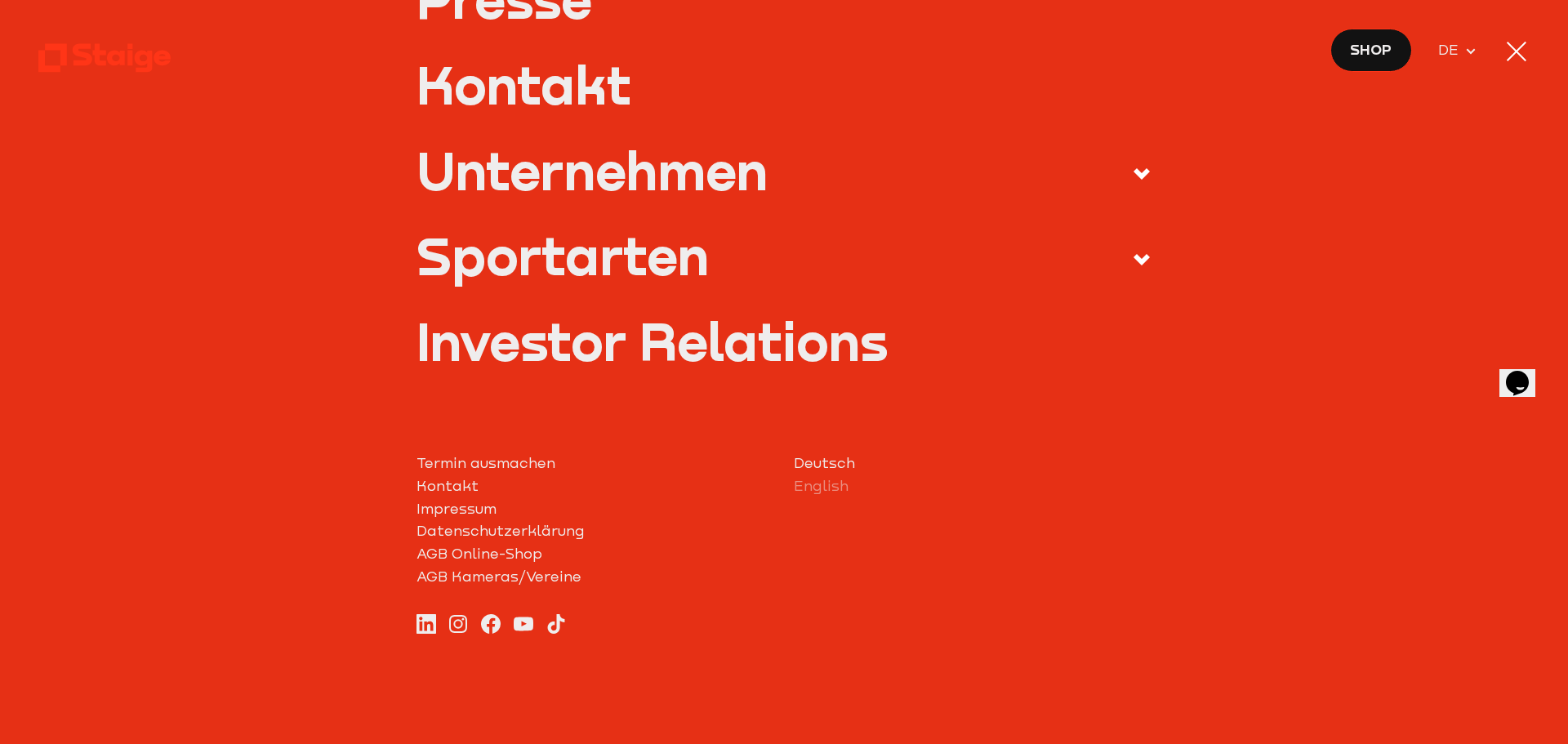
click at [452, 486] on link "Kontakt" at bounding box center [596, 486] width 359 height 23
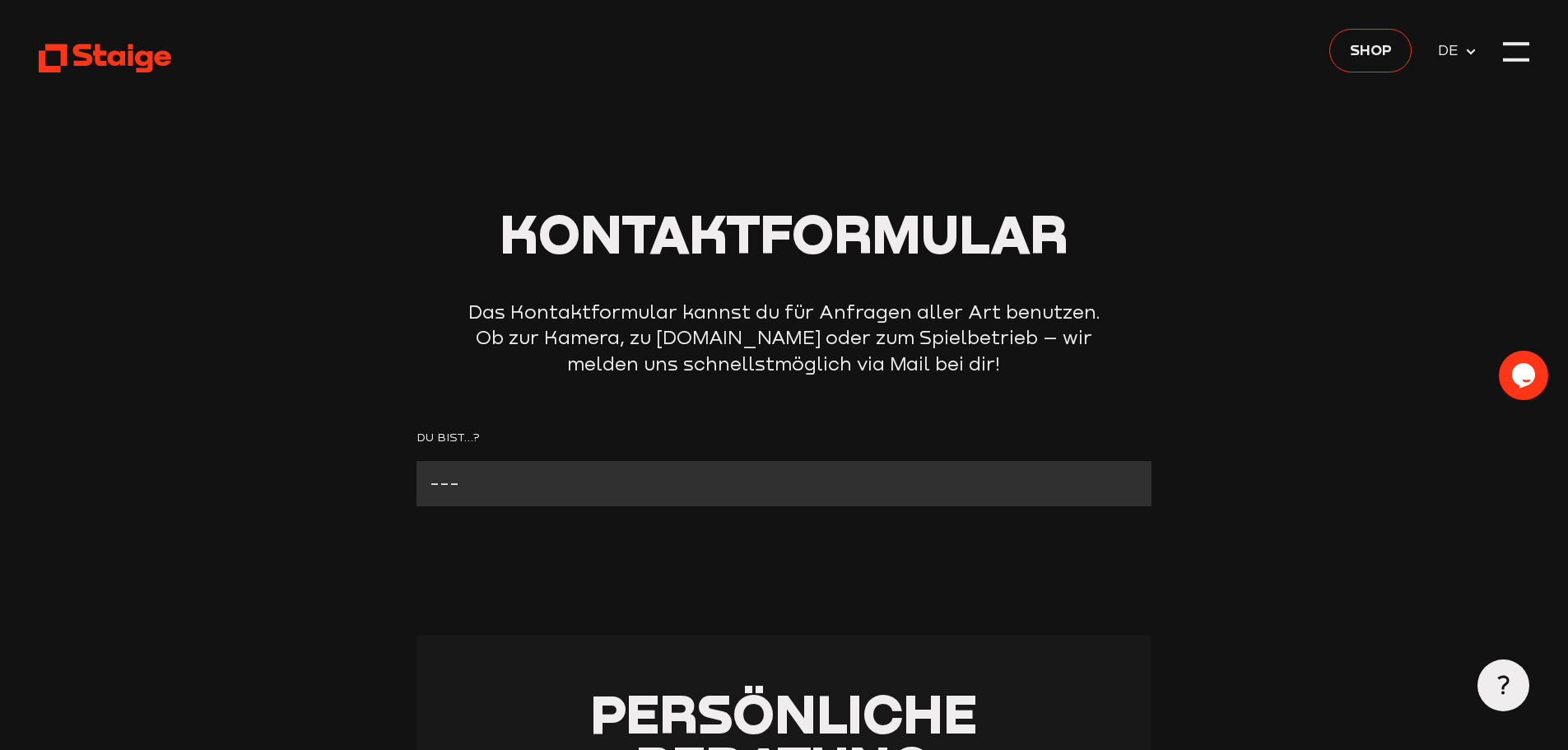
click at [451, 484] on select "--- Verein mit Kamera Verein ohne Kamera Fan Andere" at bounding box center [784, 483] width 735 height 45
select select "Verein ohne Kamera"
click at [417, 461] on select "--- Verein mit Kamera Verein ohne Kamera Fan Andere" at bounding box center [784, 483] width 735 height 45
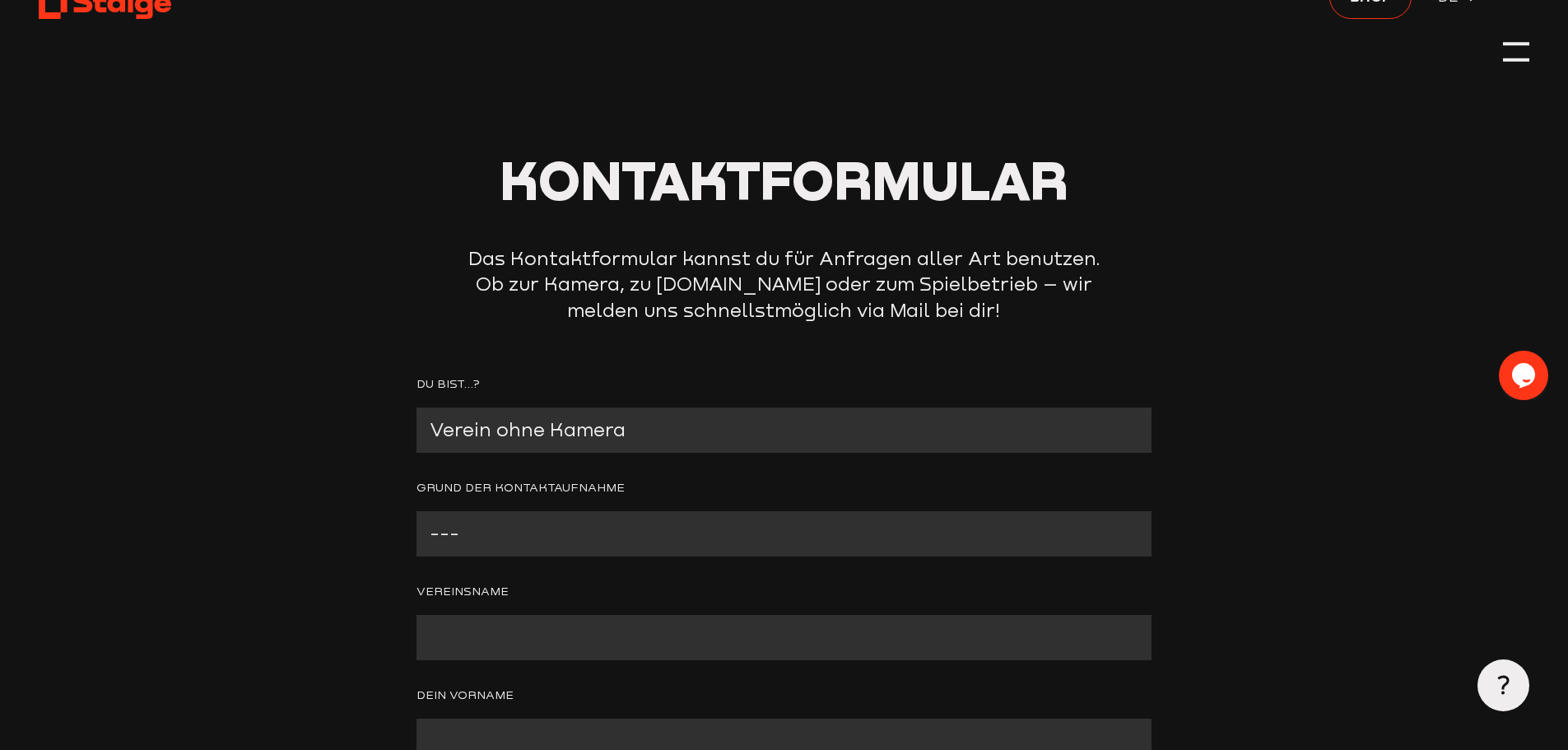
scroll to position [83, 0]
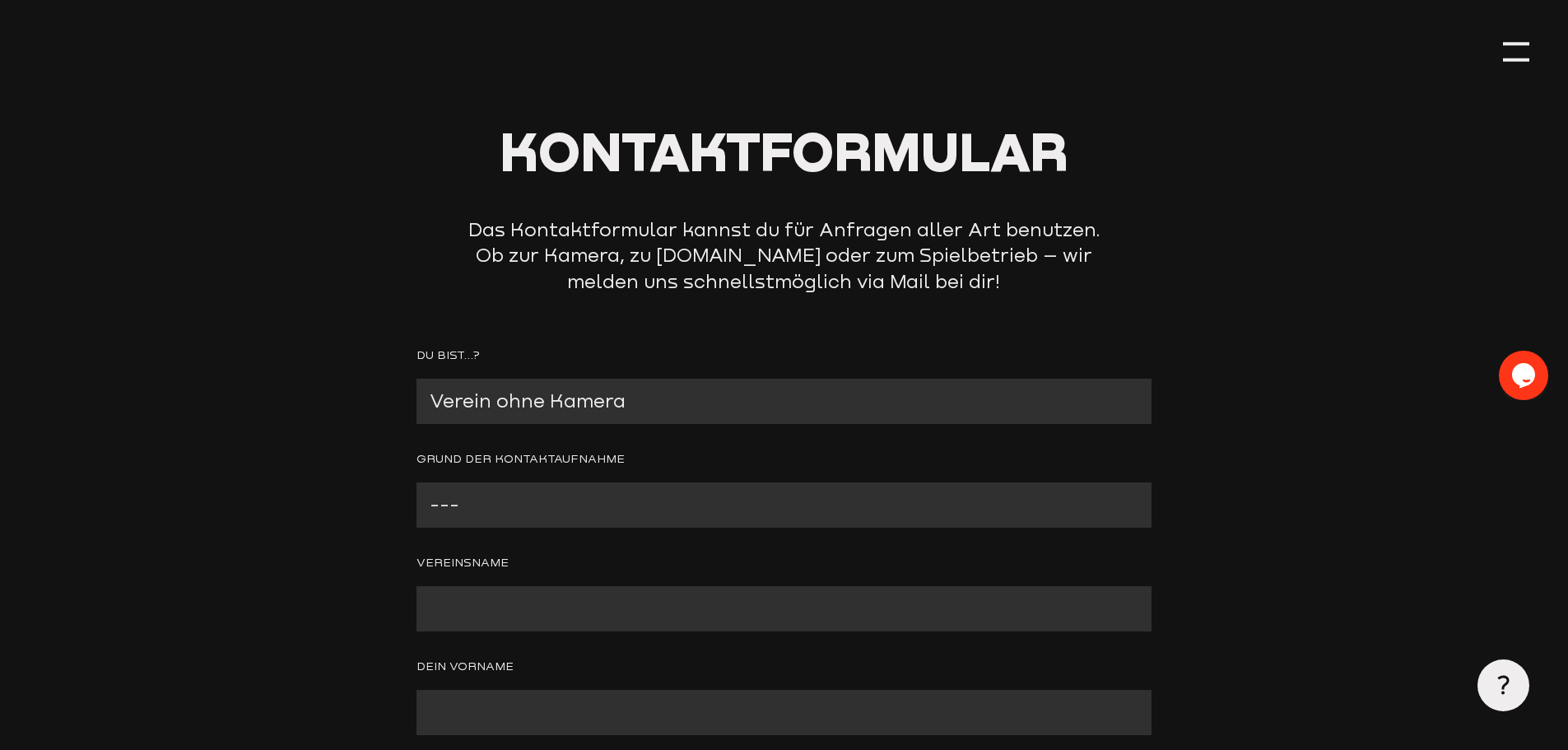
click at [452, 504] on select "--- Wir interessieren uns für eine Kamera Wir brauchen mehr Informationen zu St…" at bounding box center [784, 504] width 735 height 45
select select "Wir brauchen mehr Informationen zu Staige"
click at [417, 483] on select "--- Wir interessieren uns für eine Kamera Wir brauchen mehr Informationen zu St…" at bounding box center [784, 504] width 735 height 45
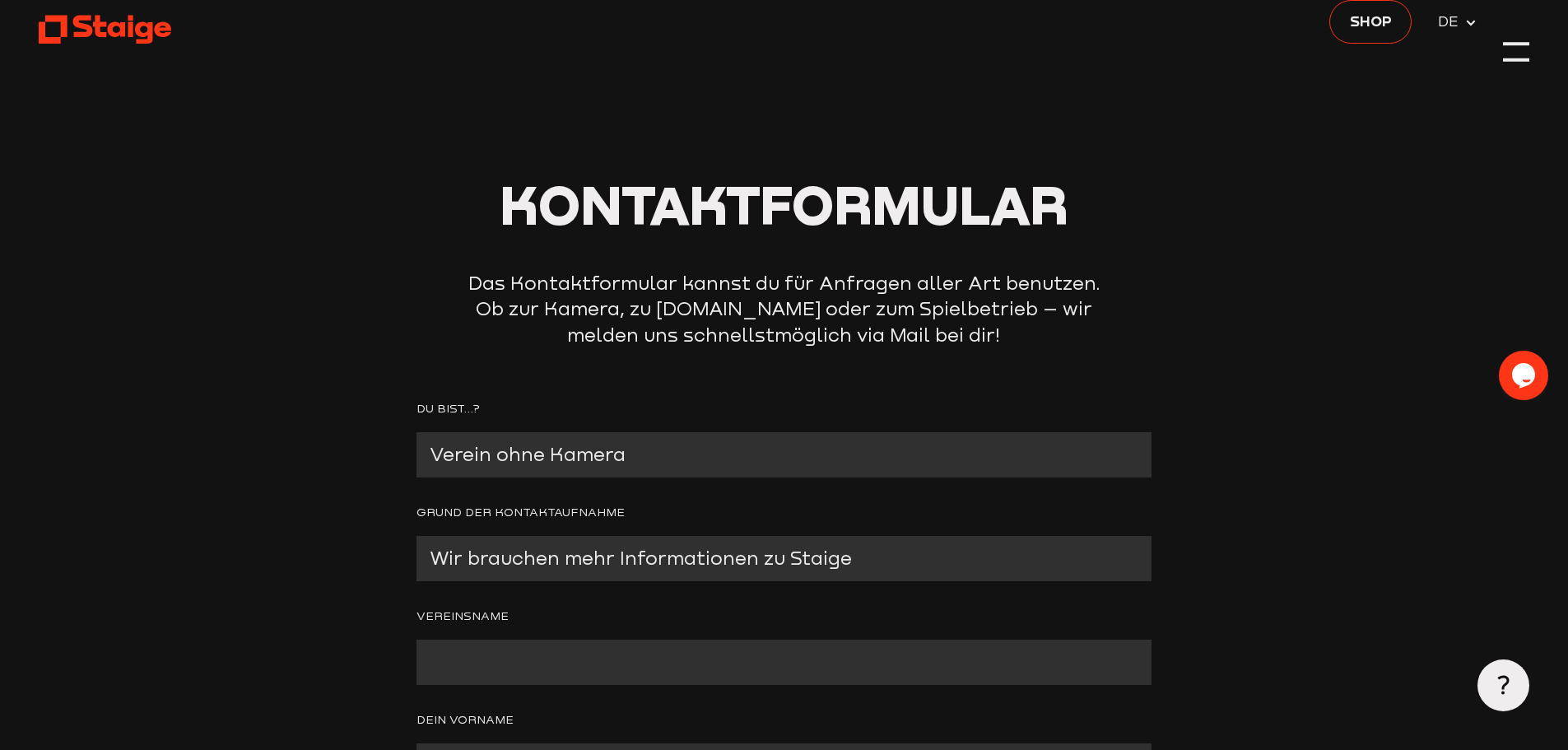
scroll to position [0, 0]
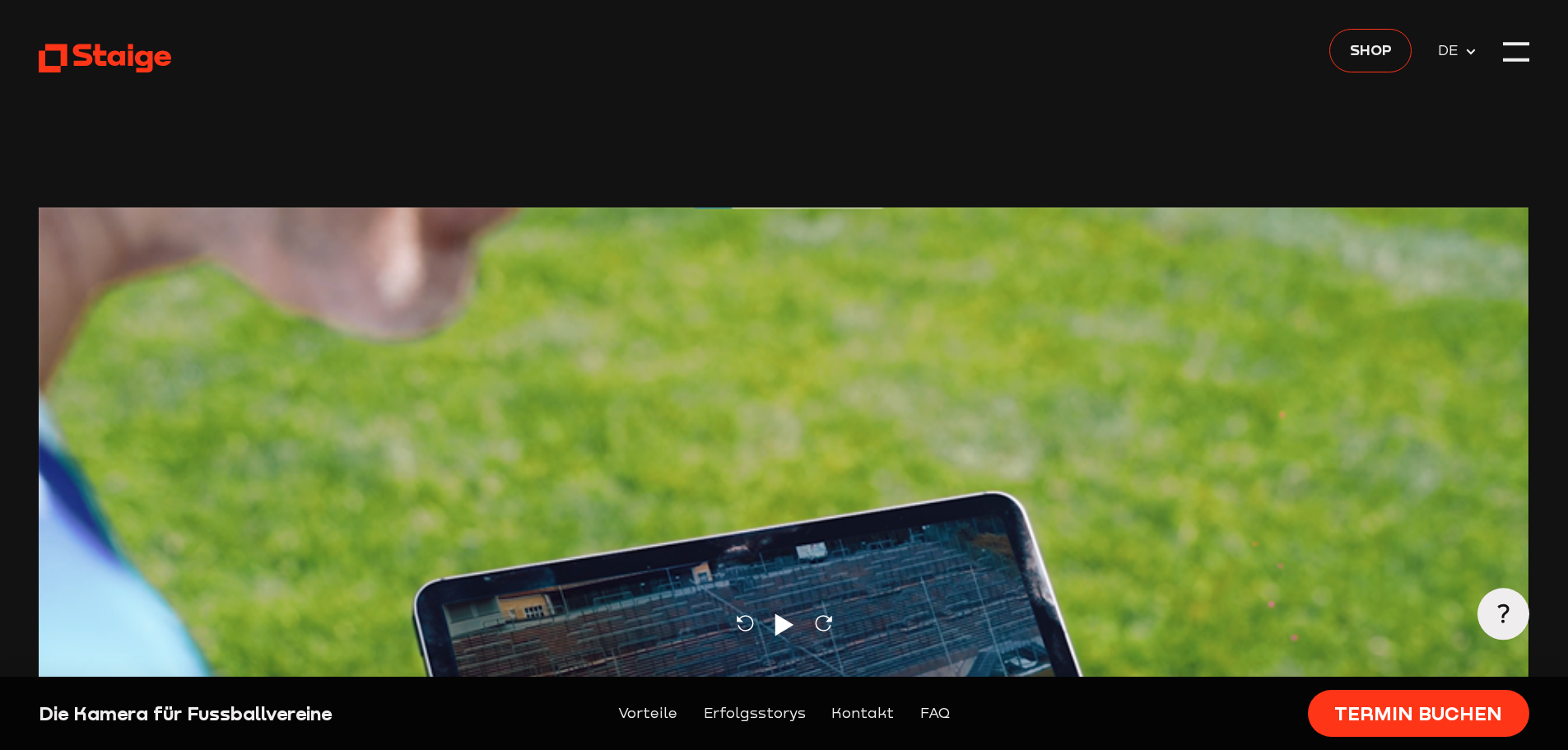
click at [1454, 741] on div "Die Kamera für Fussballvereine Vorteile Erfolgsstorys Kontakt FAQ Termin buchen" at bounding box center [784, 713] width 1568 height 74
click at [1464, 709] on link "Termin buchen" at bounding box center [1418, 713] width 222 height 47
click at [1518, 60] on div at bounding box center [1516, 62] width 26 height 3
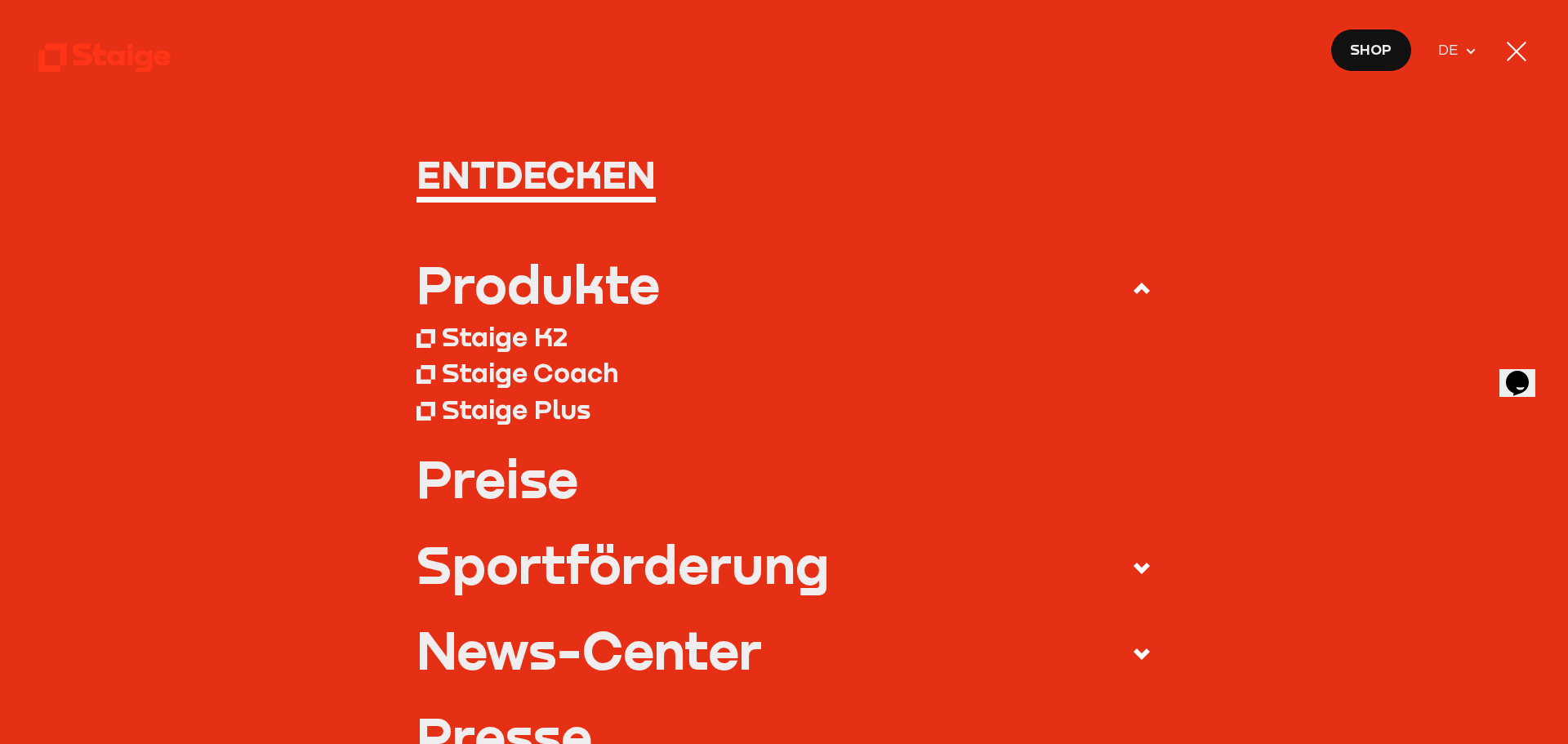
click at [524, 483] on link "Preise" at bounding box center [784, 477] width 736 height 52
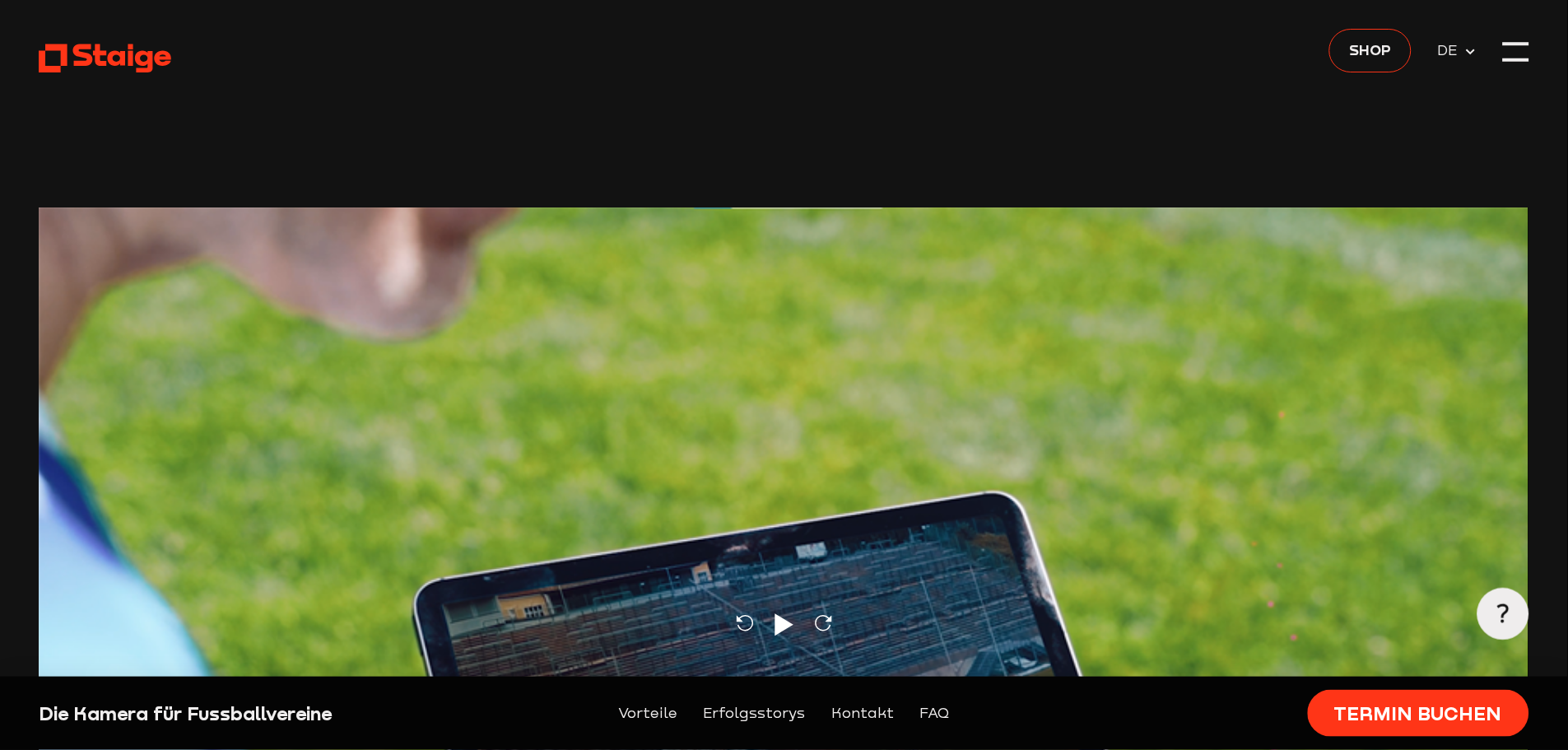
click at [1519, 44] on div at bounding box center [1516, 44] width 26 height 3
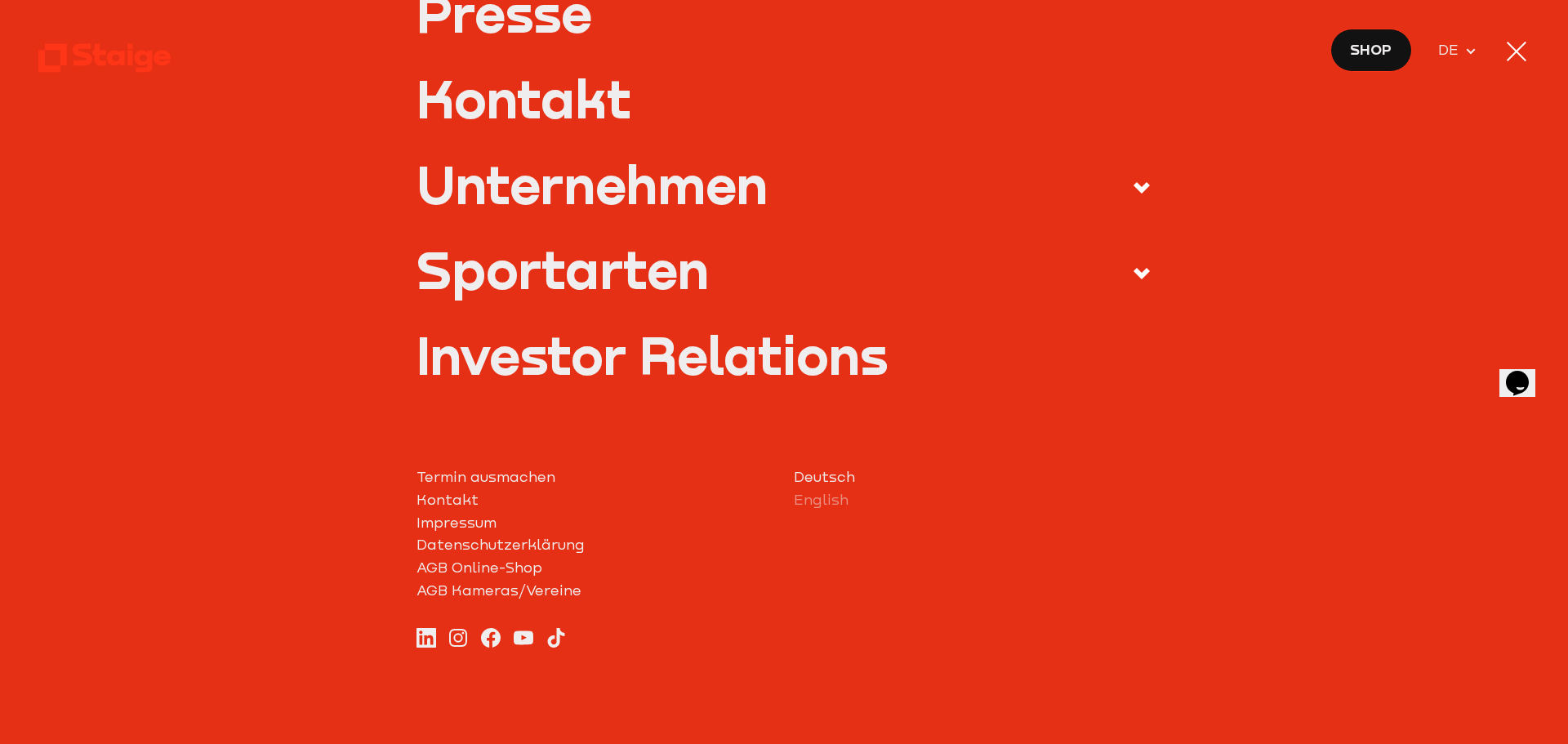
scroll to position [737, 0]
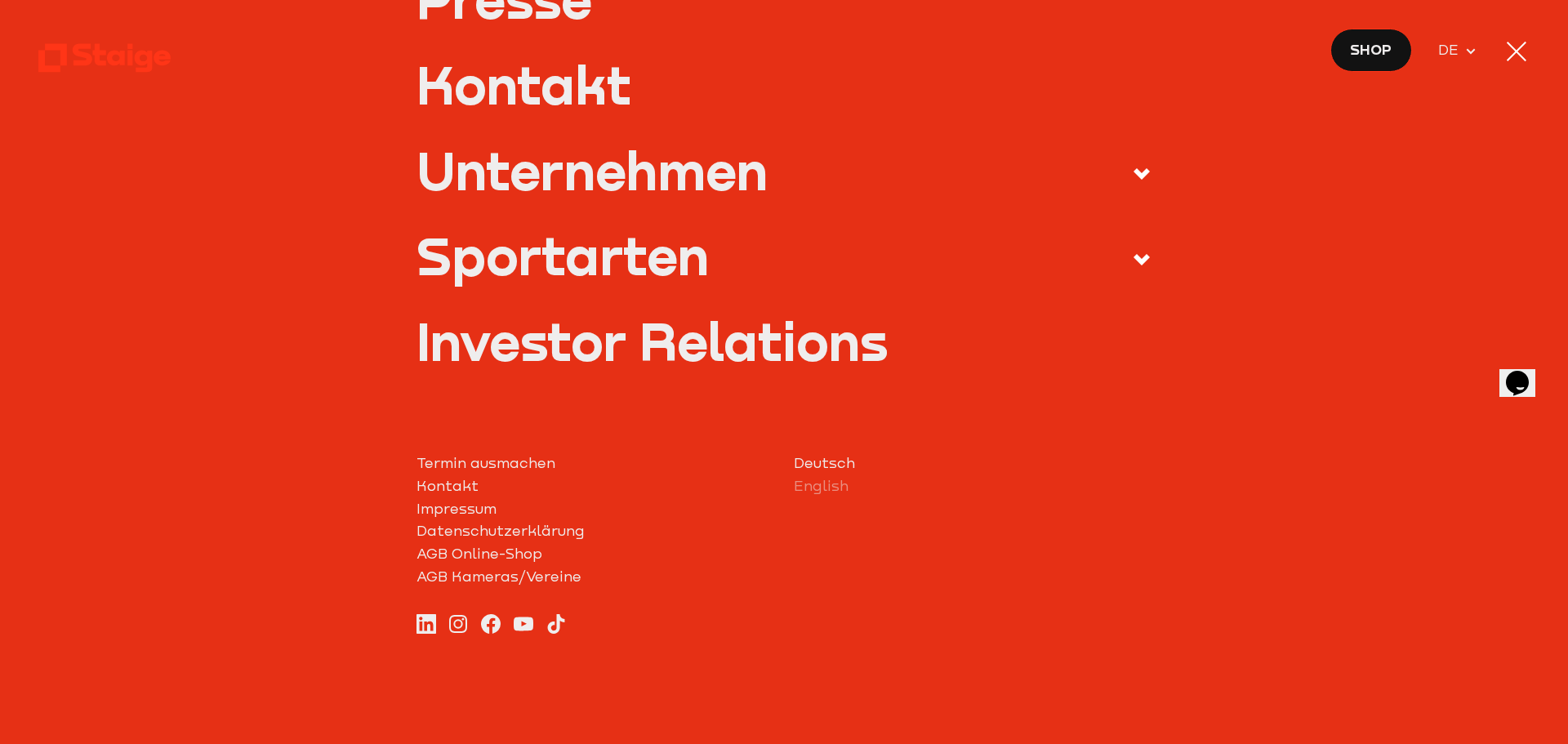
click at [452, 487] on link "Kontakt" at bounding box center [596, 486] width 359 height 23
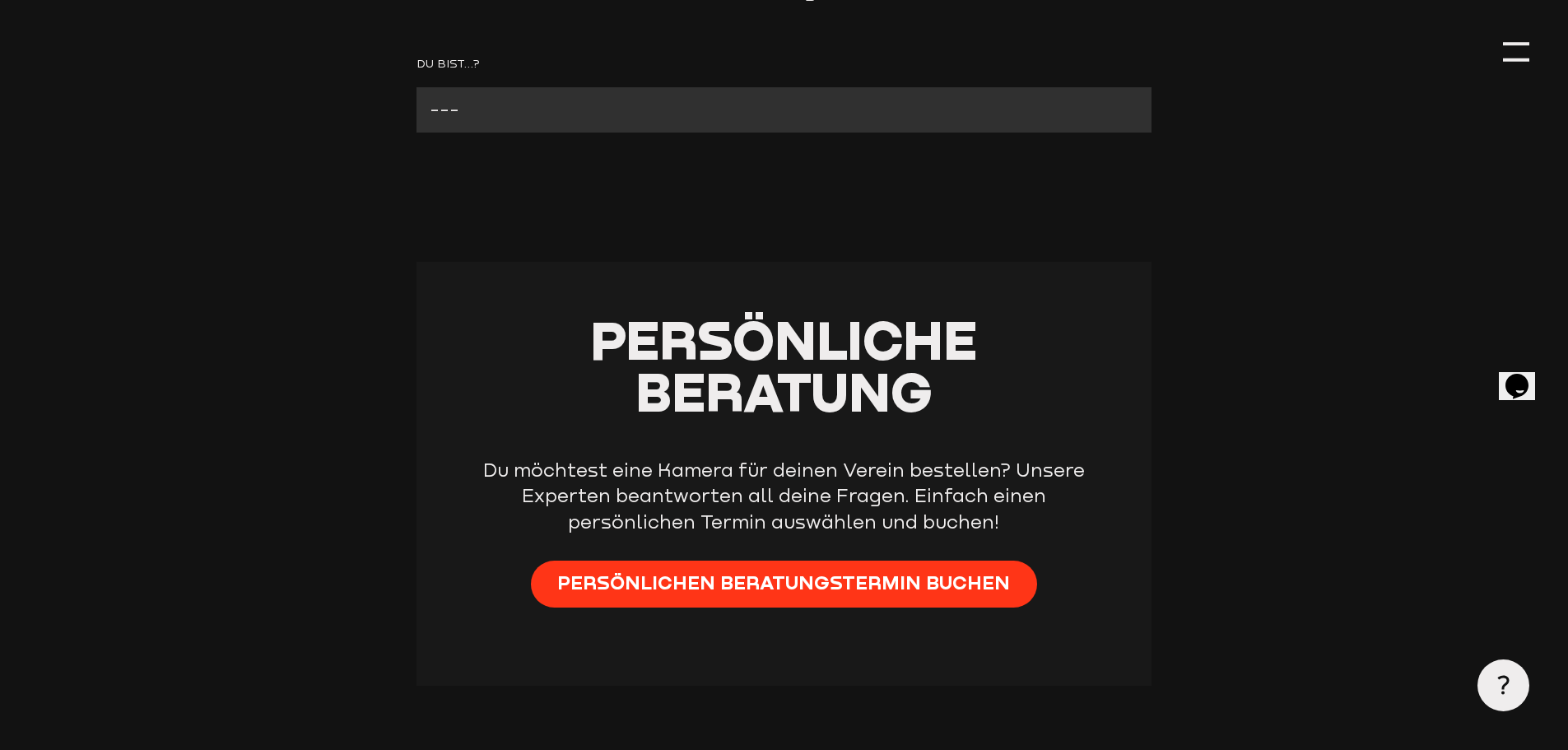
scroll to position [412, 0]
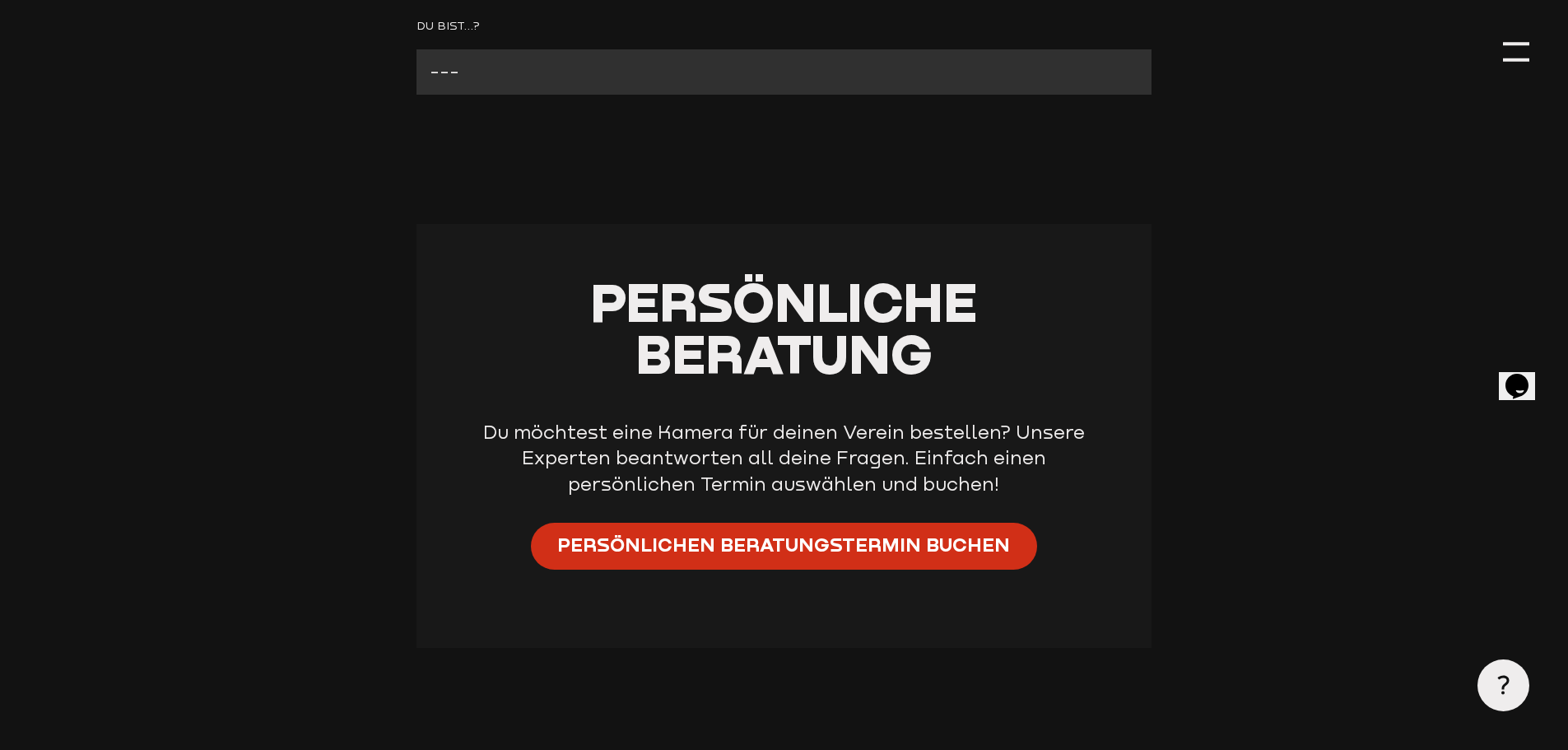
click at [915, 534] on span "Persönlichen Beratungstermin buchen" at bounding box center [783, 545] width 452 height 26
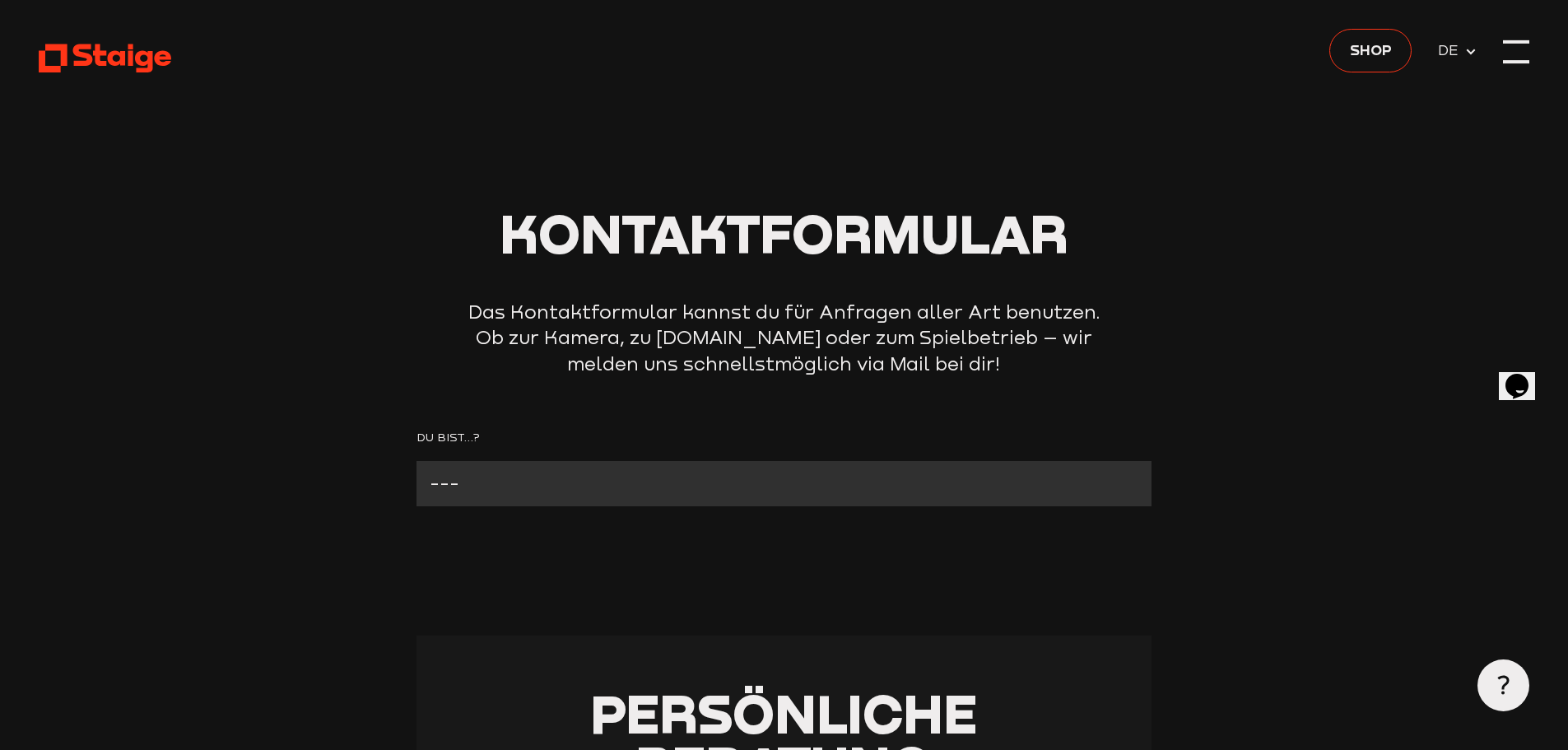
drag, startPoint x: 1523, startPoint y: 52, endPoint x: 1520, endPoint y: 64, distance: 12.4
click at [1520, 64] on div at bounding box center [1516, 52] width 26 height 26
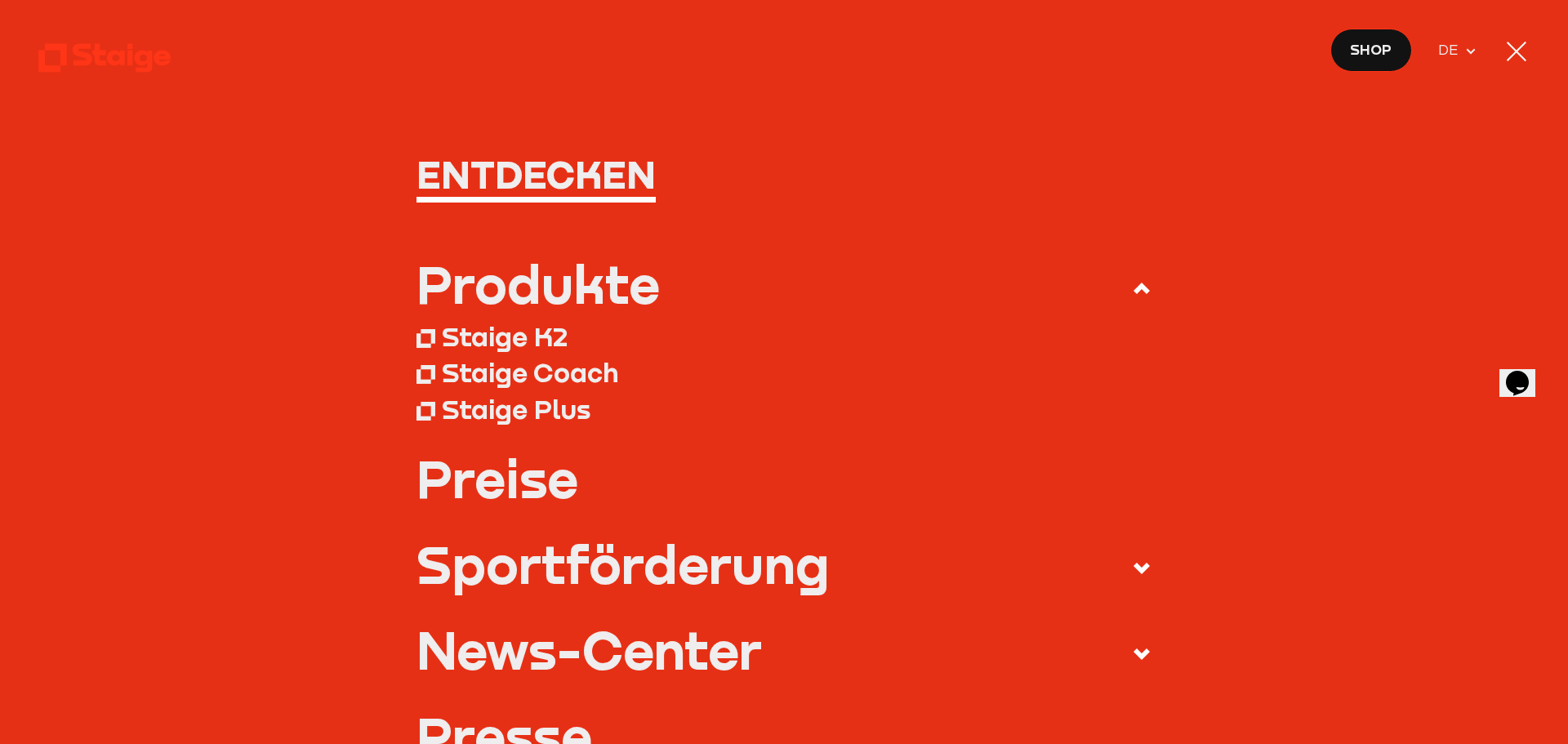
click at [530, 337] on div "Staige K2" at bounding box center [504, 336] width 126 height 33
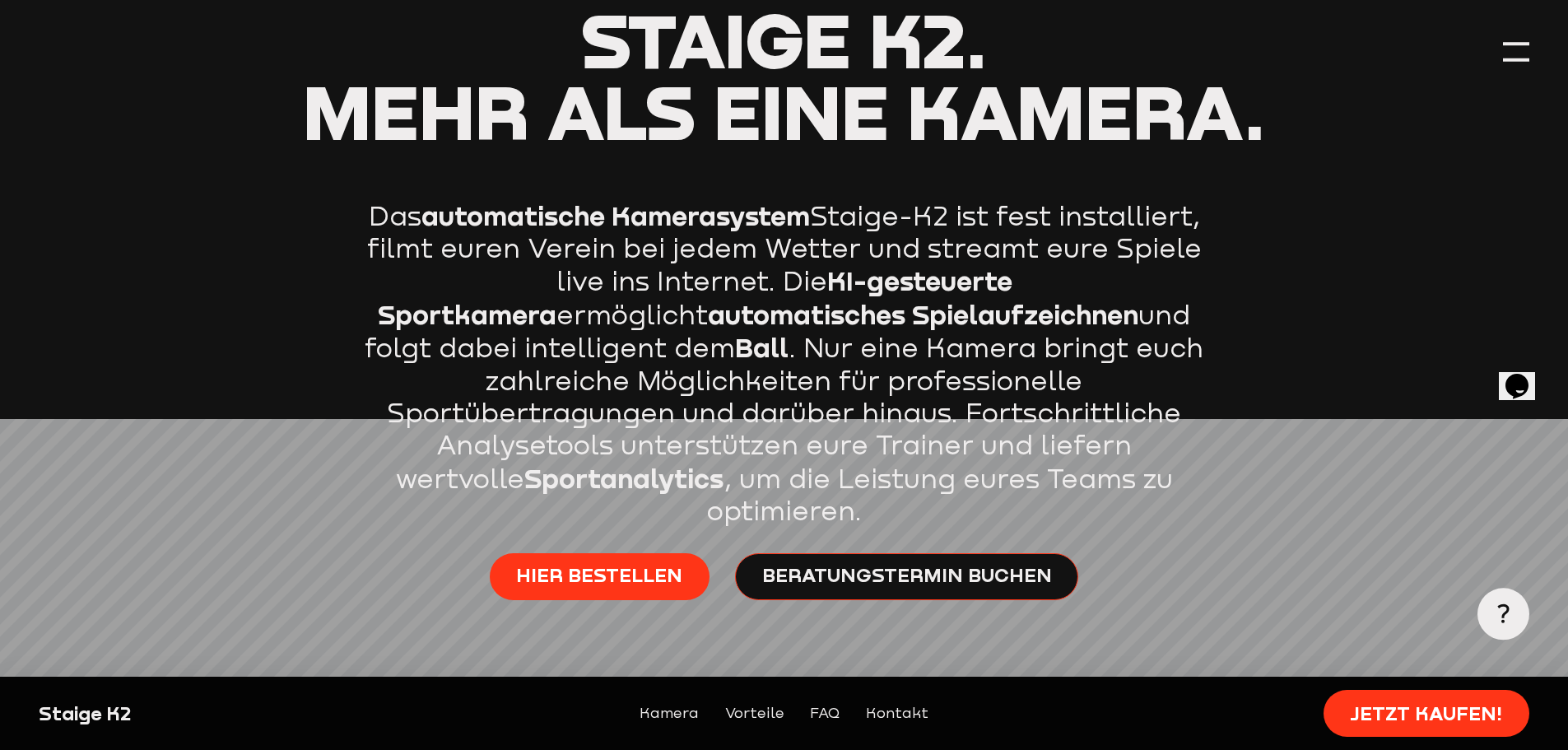
scroll to position [987, 0]
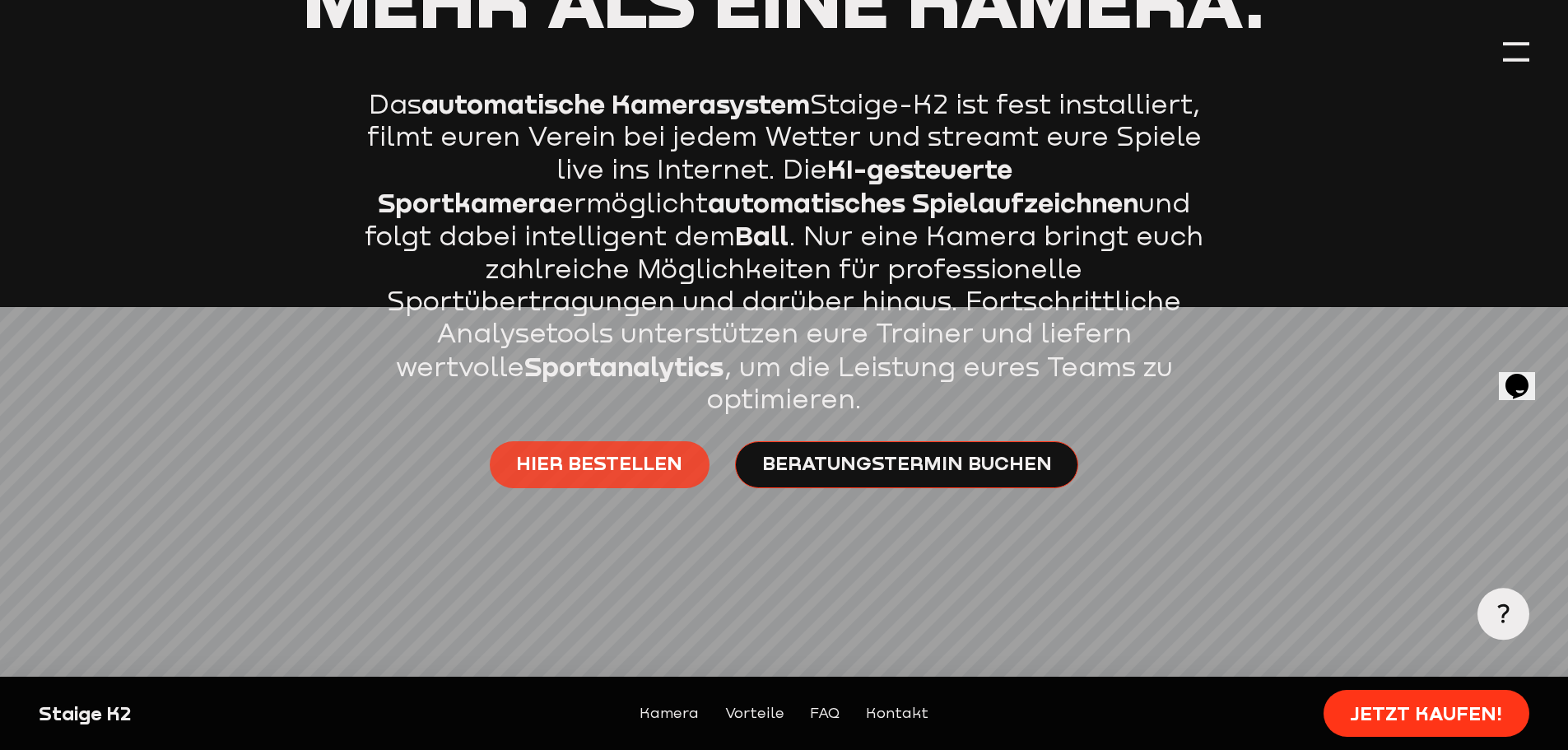
click at [604, 450] on span "Hier bestellen" at bounding box center [599, 463] width 166 height 26
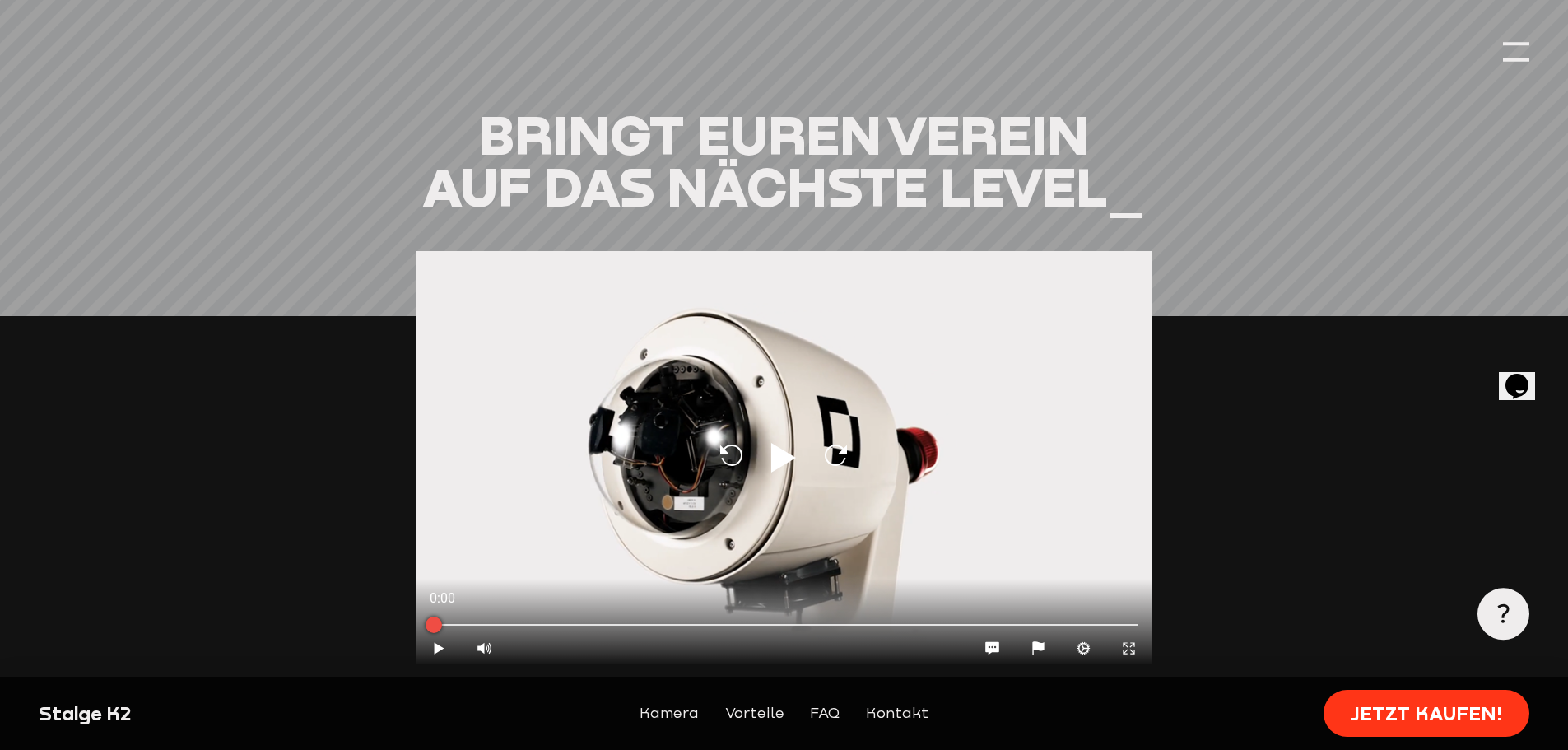
click at [782, 442] on icon at bounding box center [784, 457] width 25 height 30
type input "0.8"
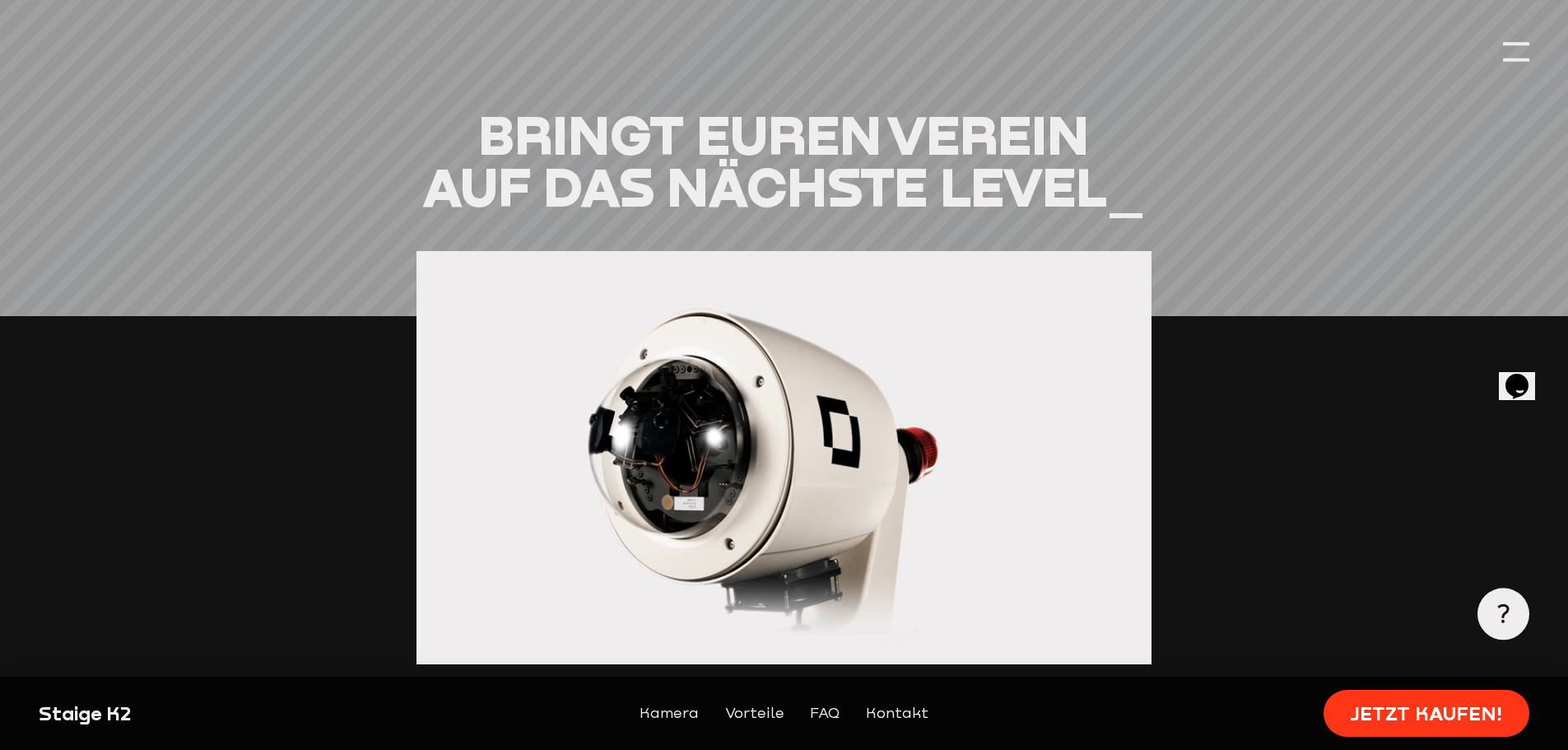
drag, startPoint x: 433, startPoint y: 593, endPoint x: 646, endPoint y: 588, distance: 213.1
click at [646, 588] on div "0:24 Pause Volume High Chatbox Ellipses Flag Cog Expand Medien Close Techsuppor…" at bounding box center [784, 458] width 735 height 414
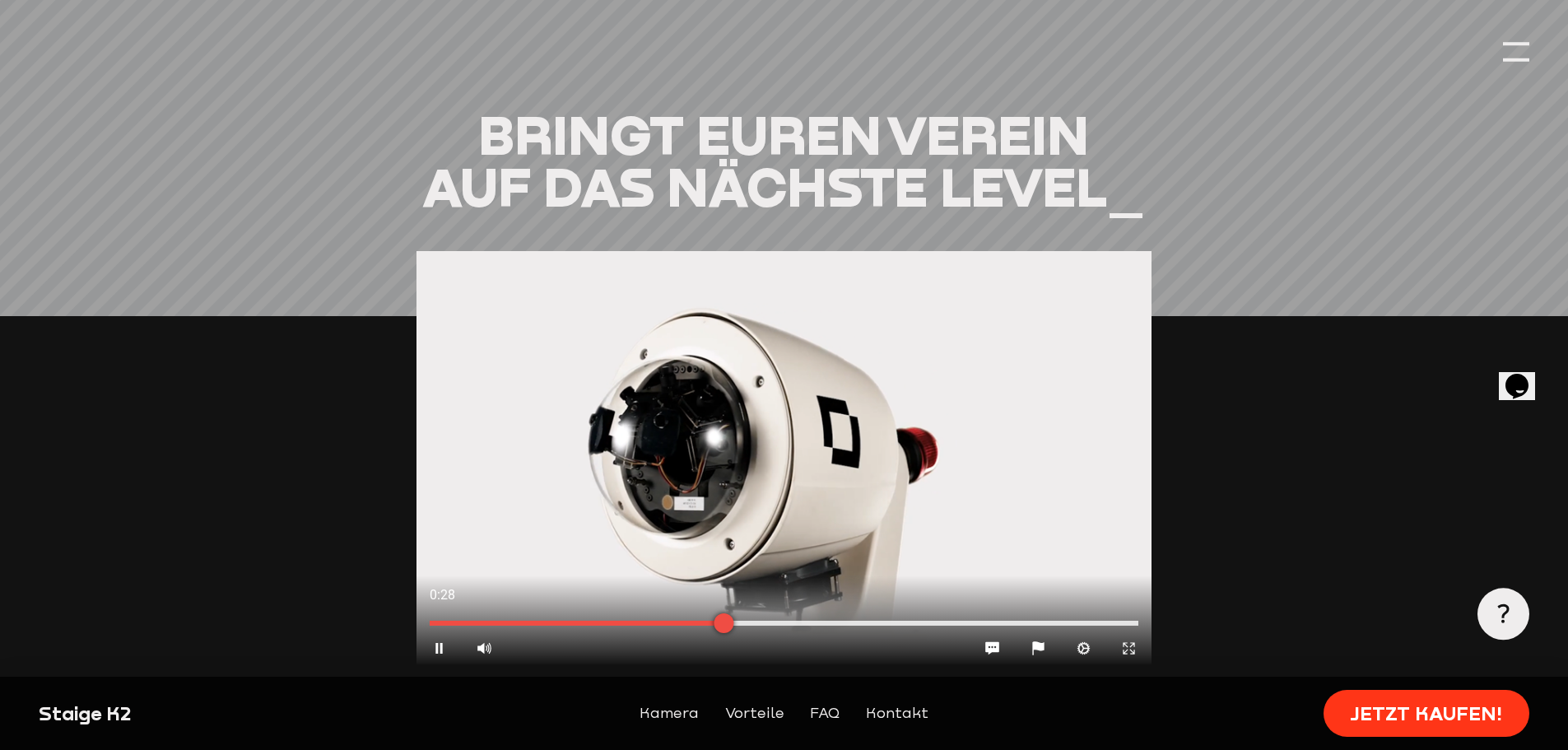
click at [744, 603] on div at bounding box center [724, 623] width 41 height 41
click at [776, 614] on div at bounding box center [784, 623] width 735 height 18
click at [810, 614] on div at bounding box center [784, 623] width 735 height 18
click at [851, 614] on div at bounding box center [784, 623] width 735 height 18
click at [887, 620] on div at bounding box center [784, 623] width 709 height 5
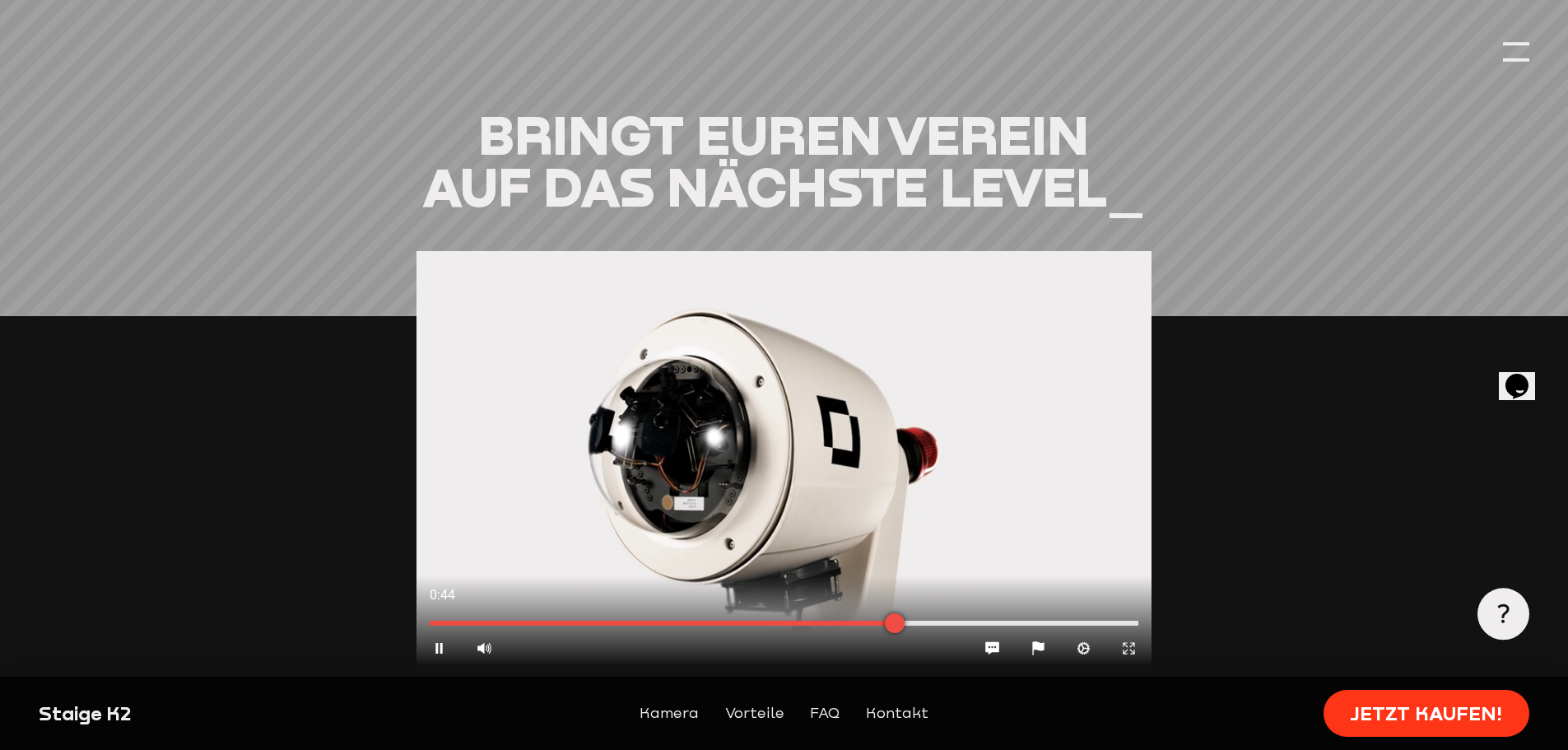
click at [864, 620] on div at bounding box center [784, 623] width 709 height 5
click at [920, 614] on div at bounding box center [784, 623] width 735 height 18
click at [920, 613] on div at bounding box center [920, 623] width 20 height 20
click at [983, 620] on div at bounding box center [784, 623] width 709 height 5
click at [1031, 620] on div at bounding box center [784, 623] width 709 height 5
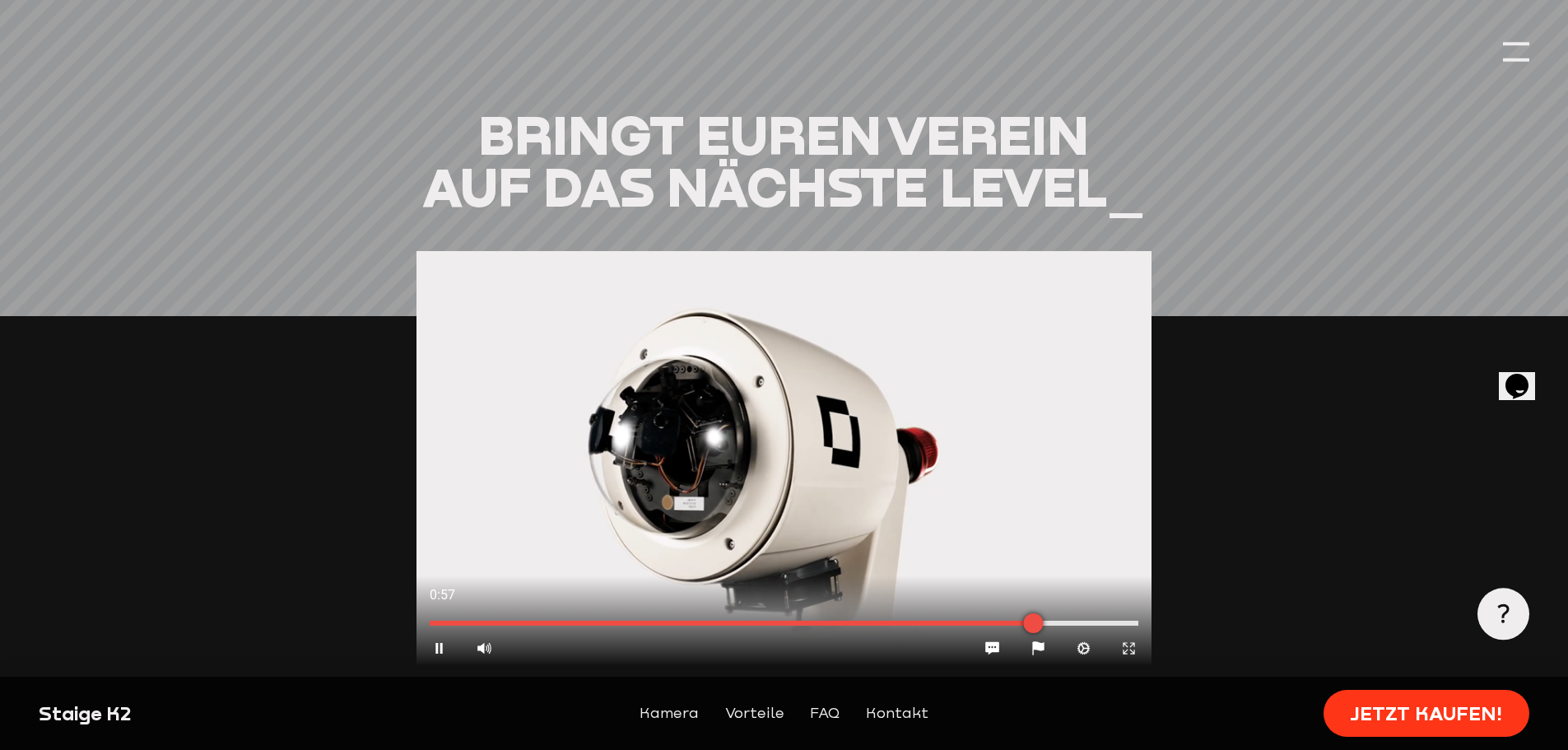
click at [1096, 620] on div at bounding box center [784, 623] width 709 height 5
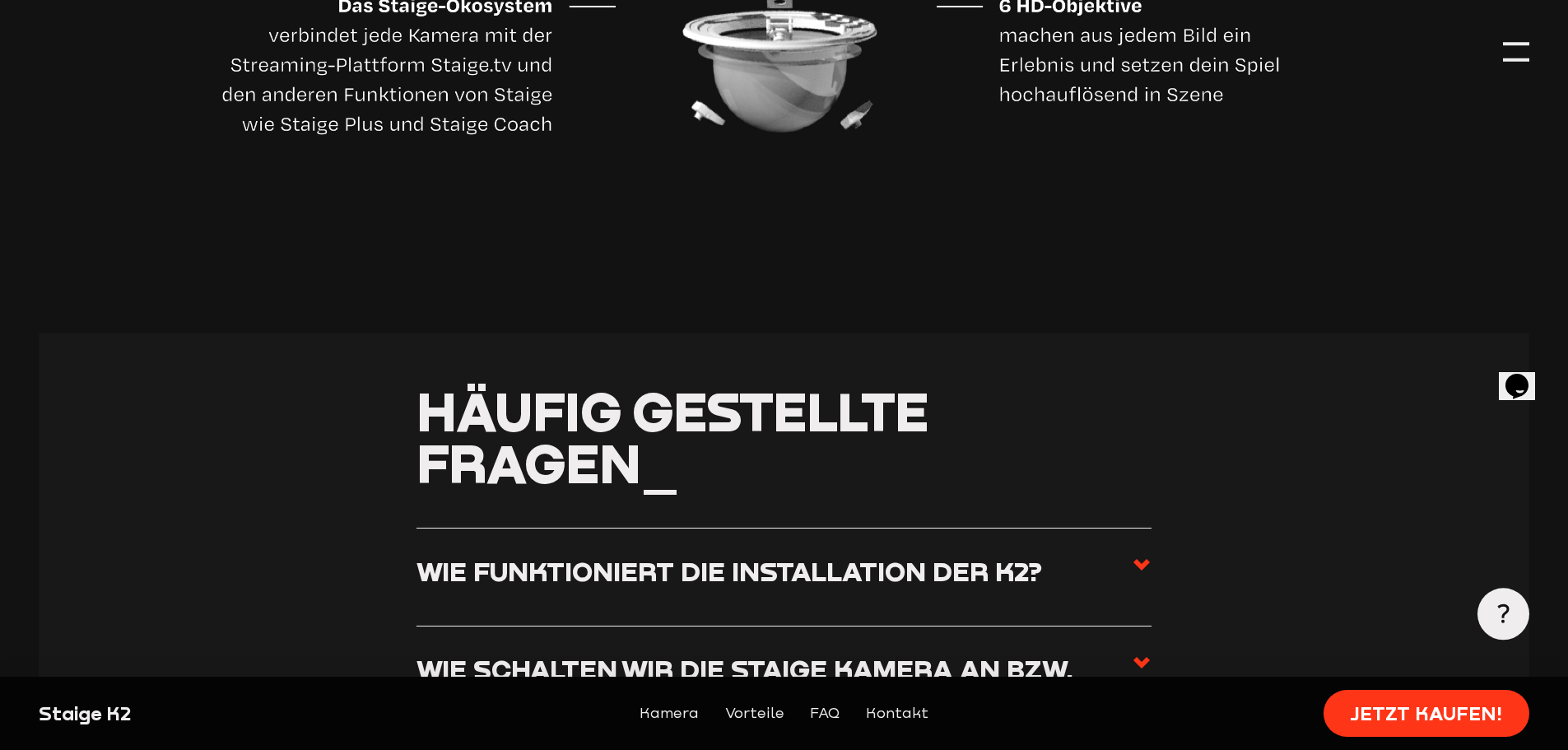
scroll to position [5843, 0]
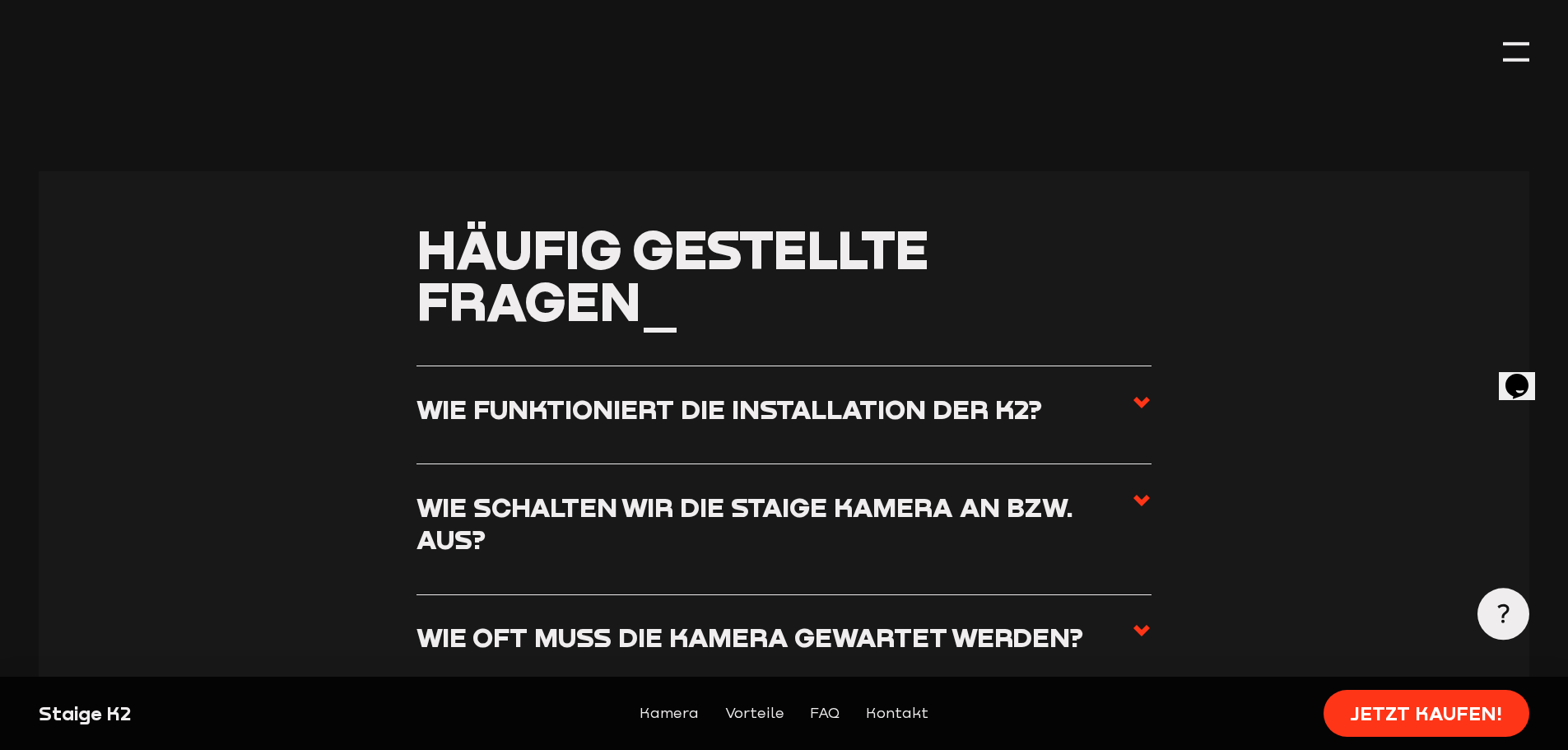
click at [1137, 393] on icon at bounding box center [1141, 403] width 20 height 20
click at [0, 0] on input "Wie funktioniert die Installation der K2?" at bounding box center [0, 0] width 0 height 0
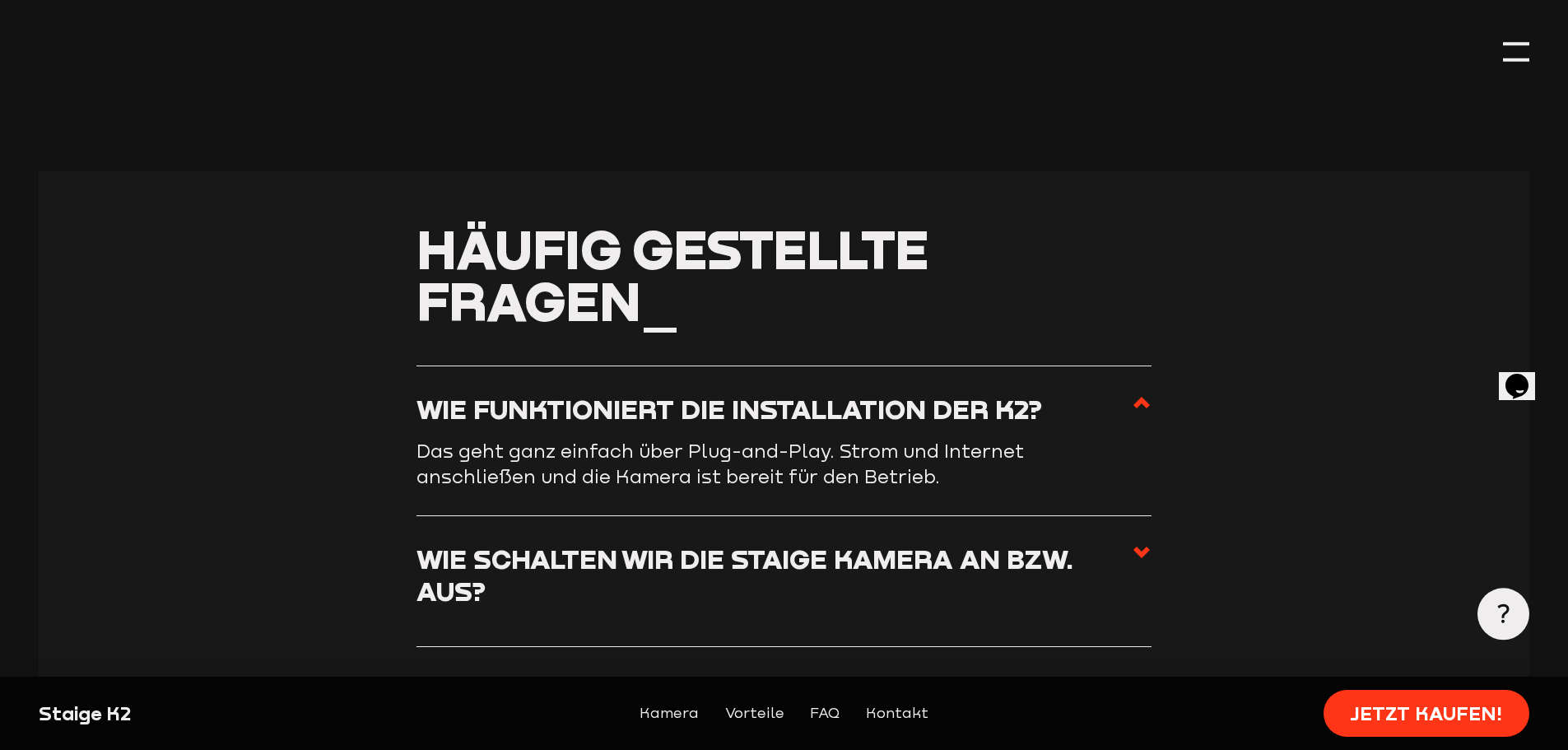
click at [1137, 397] on use at bounding box center [1141, 403] width 17 height 12
click at [0, 0] on input "Wie funktioniert die Installation der K2?" at bounding box center [0, 0] width 0 height 0
click at [1141, 393] on icon at bounding box center [1141, 403] width 20 height 20
click at [0, 0] on input "Wie funktioniert die Installation der K2?" at bounding box center [0, 0] width 0 height 0
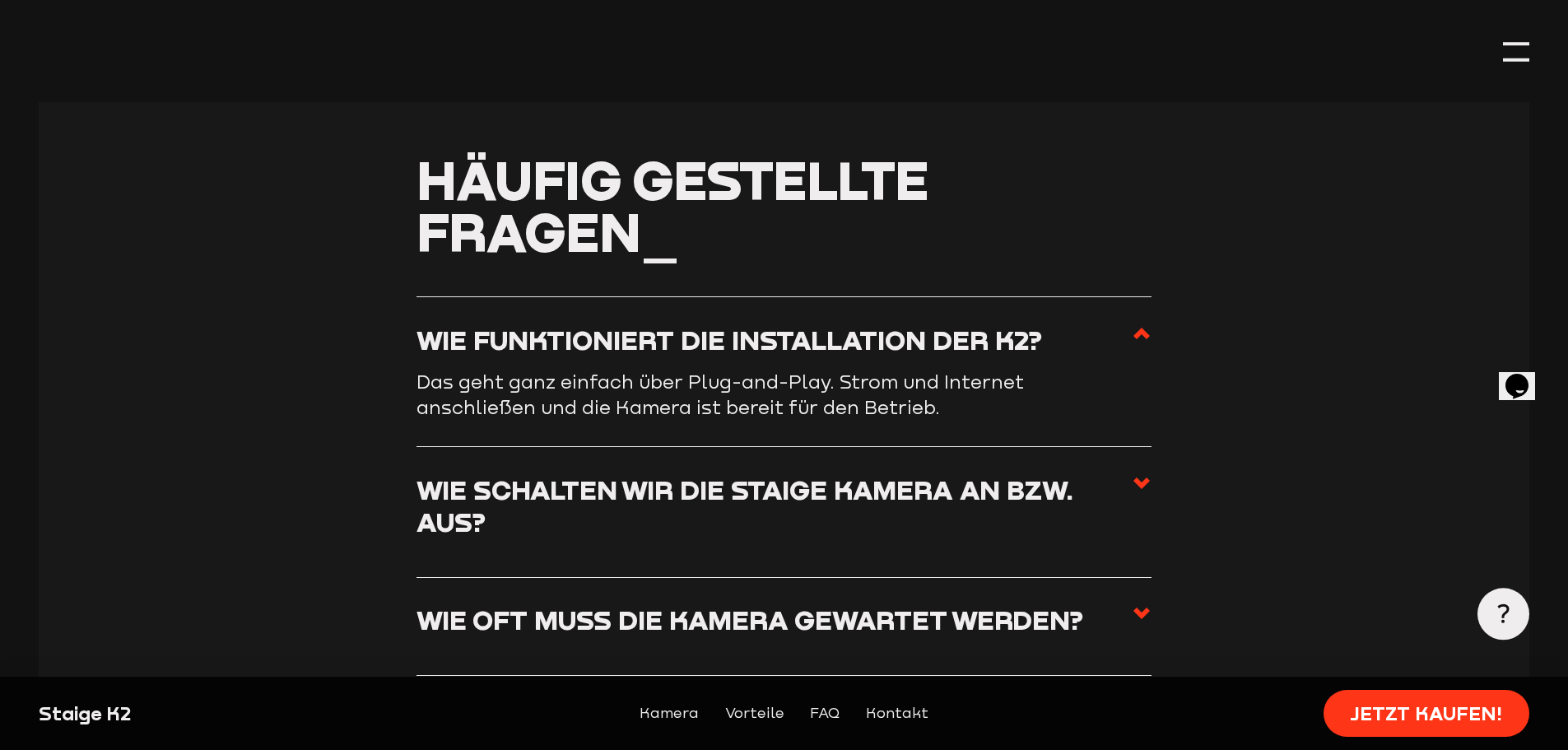
scroll to position [6007, 0]
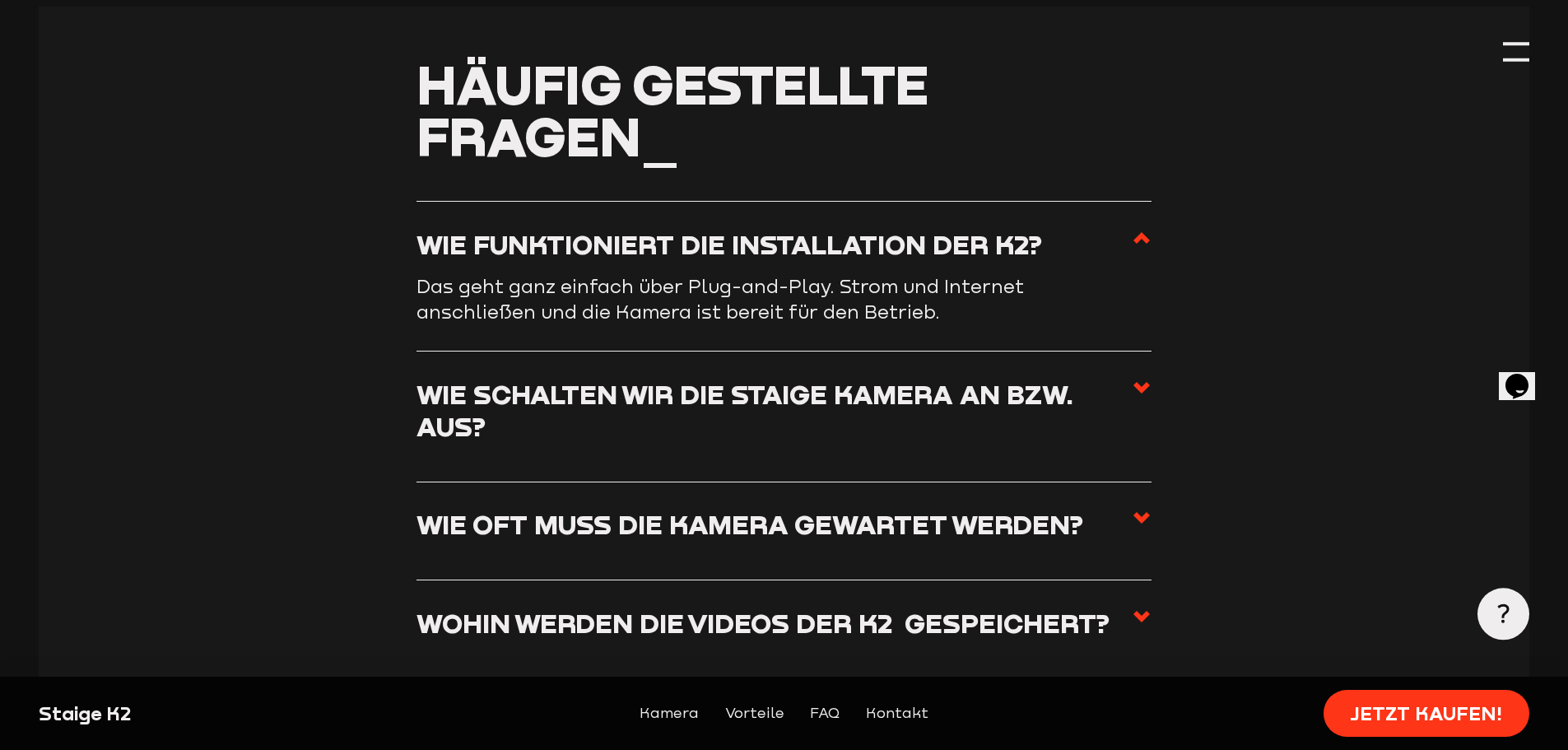
click at [1134, 378] on icon at bounding box center [1141, 388] width 20 height 20
click at [0, 0] on input "Wie schalten wir die Staige Kamera an bzw. aus?" at bounding box center [0, 0] width 0 height 0
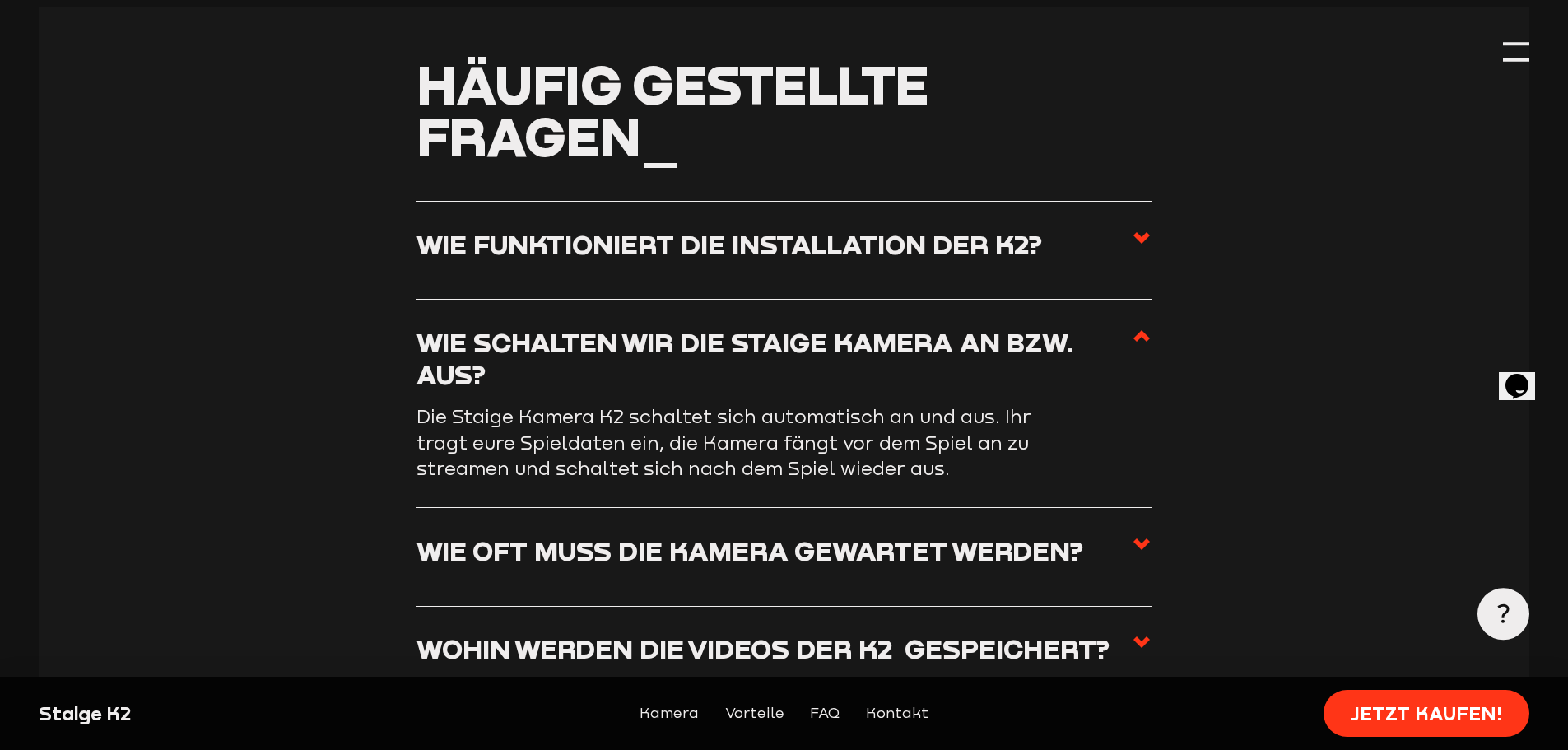
click at [1146, 326] on icon at bounding box center [1141, 336] width 20 height 20
click at [0, 0] on input "Wie schalten wir die Staige Kamera an bzw. aus?" at bounding box center [0, 0] width 0 height 0
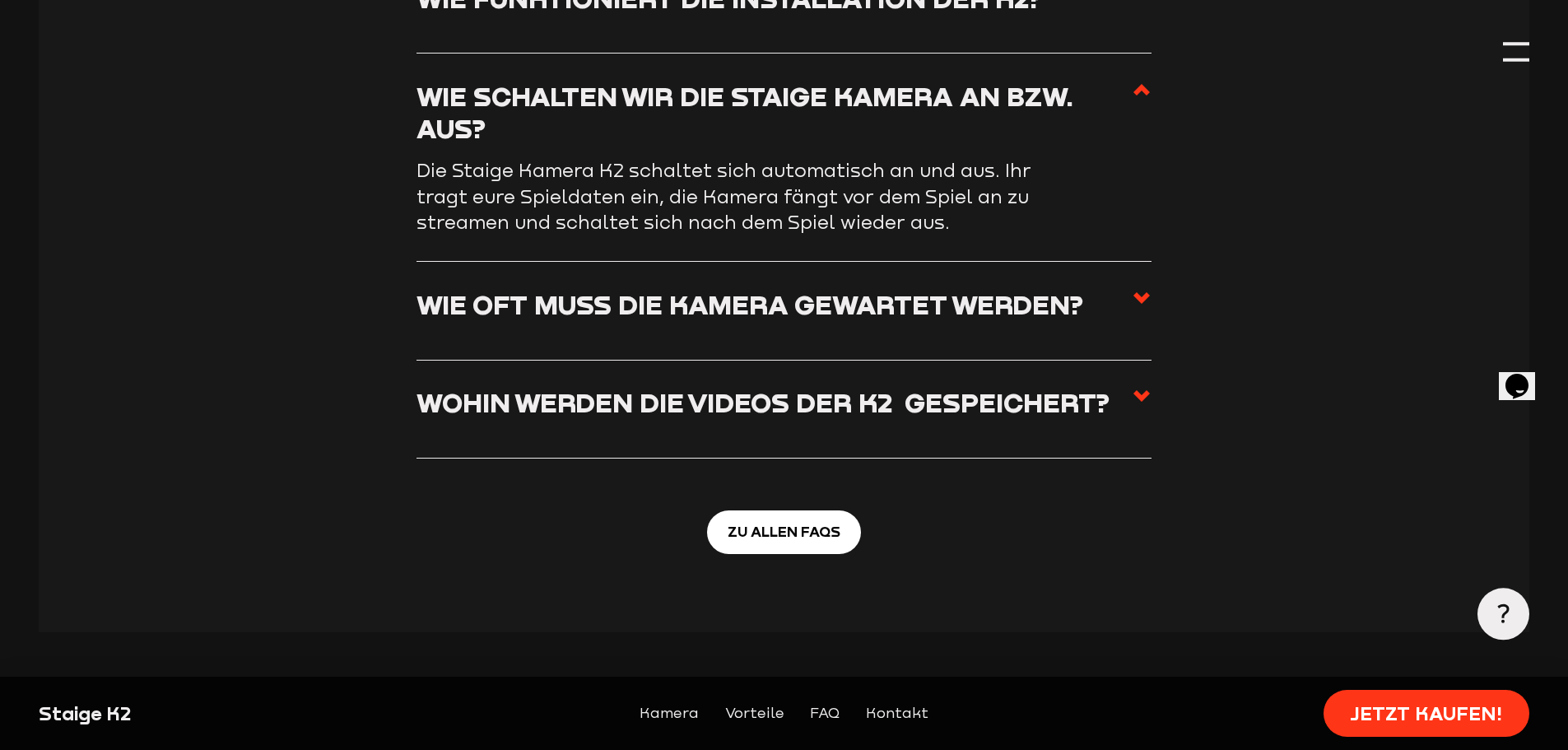
scroll to position [6255, 0]
click at [1126, 287] on label "Wie oft muss die Kamera gewartet werden?" at bounding box center [784, 309] width 735 height 45
click at [0, 0] on input "Wie oft muss die Kamera gewartet werden?" at bounding box center [0, 0] width 0 height 0
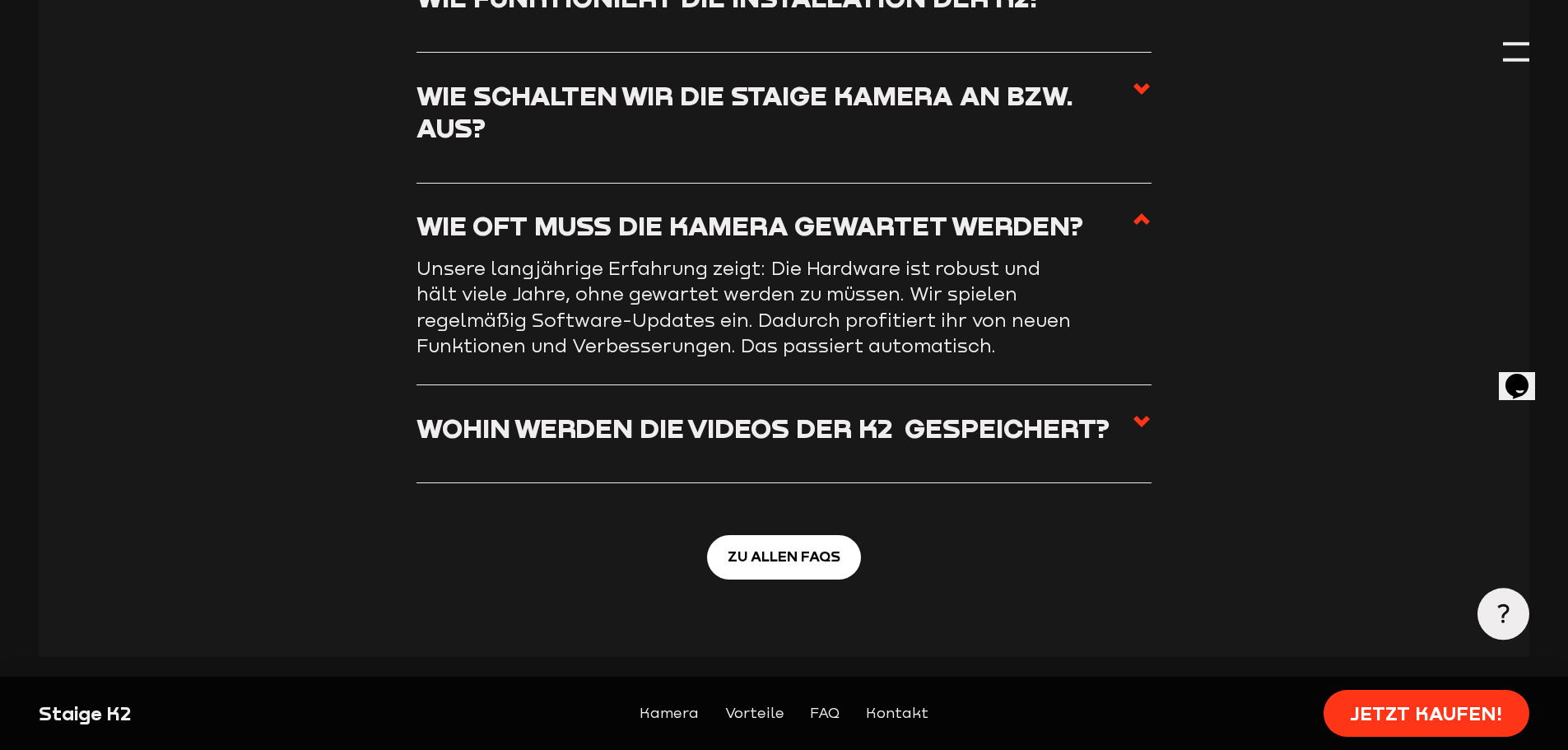
click at [1118, 412] on label "Wohin werden die Videos der K2  gespeichert?" at bounding box center [784, 434] width 735 height 45
click at [0, 0] on input "Wohin werden die Videos der K2  gespeichert?" at bounding box center [0, 0] width 0 height 0
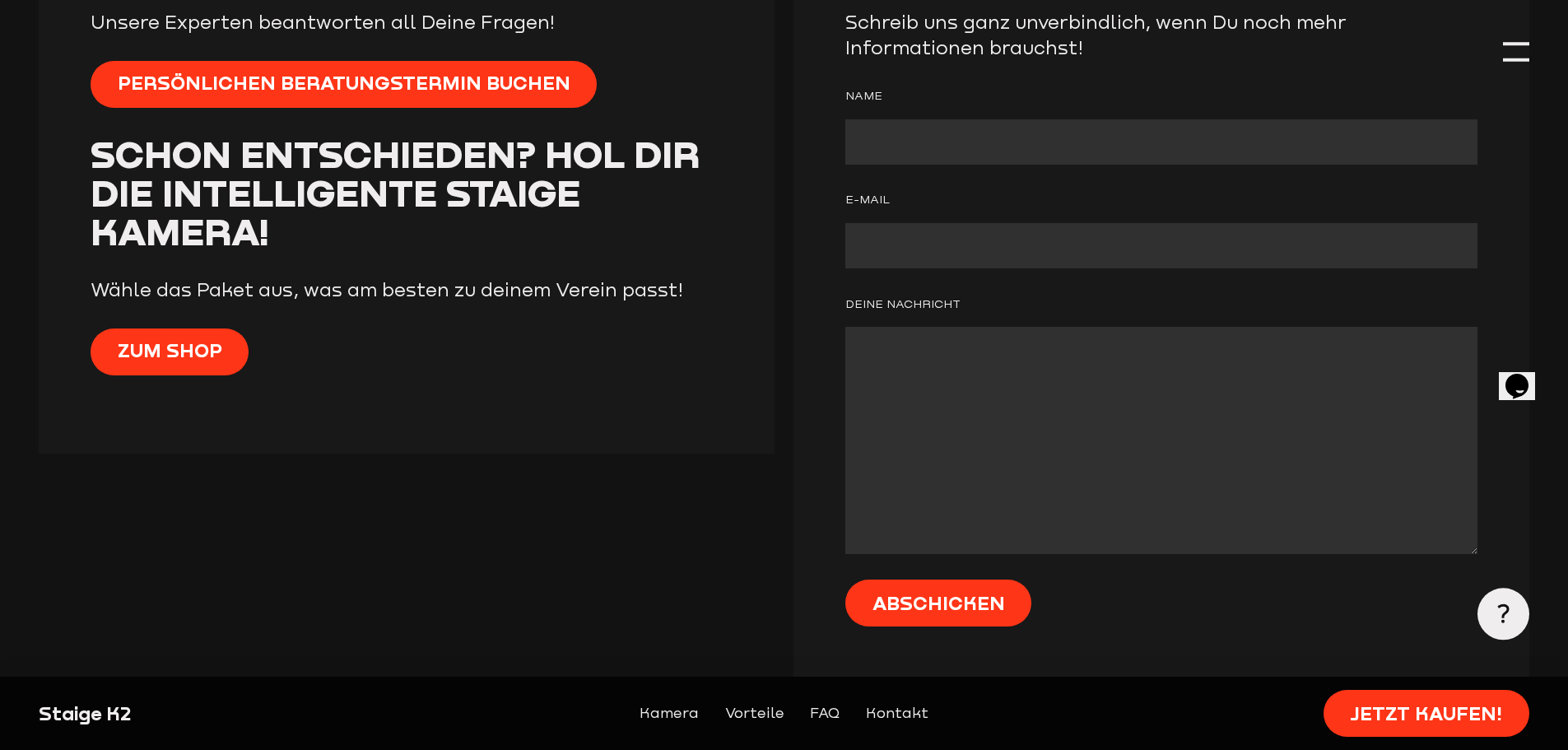
scroll to position [6996, 0]
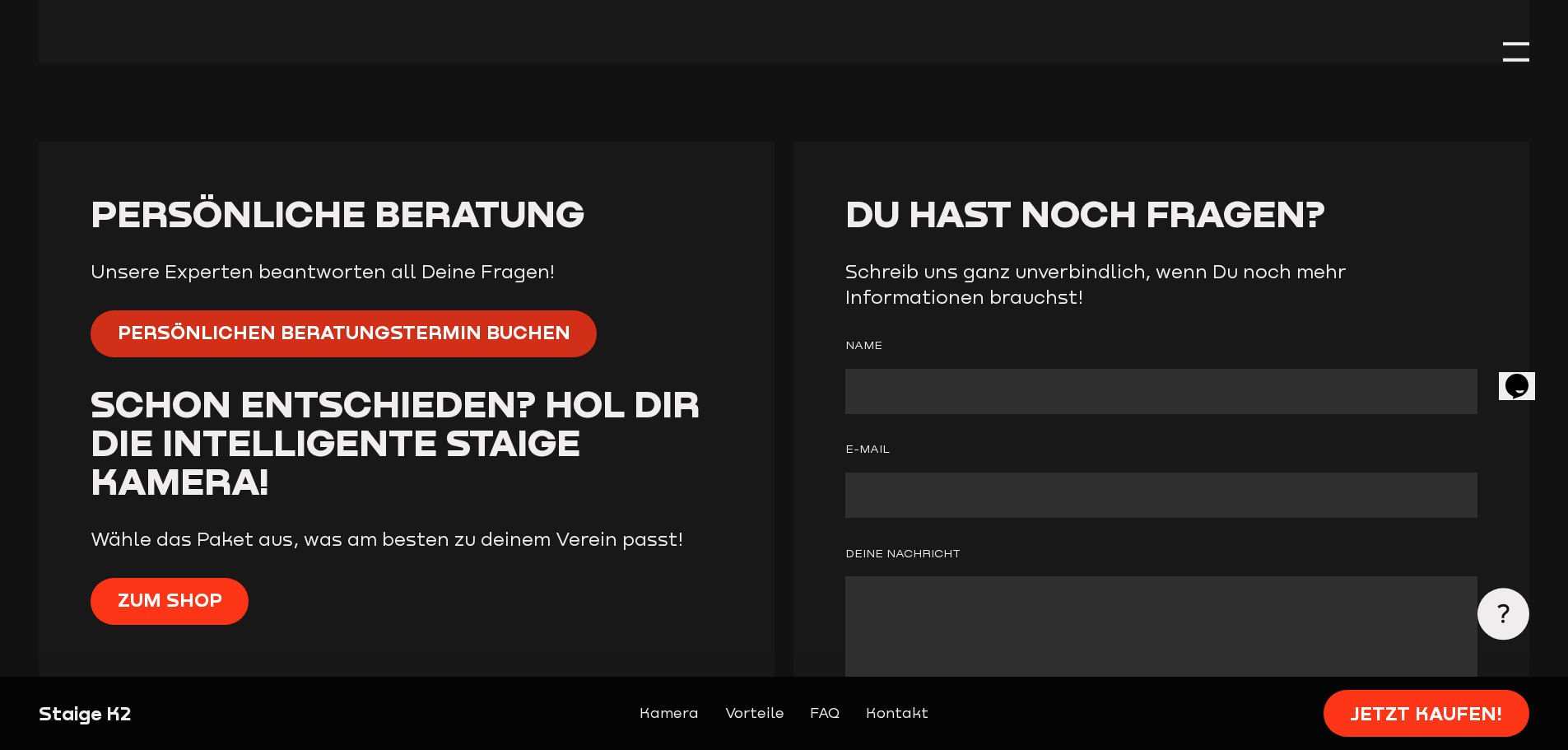
click at [347, 319] on span "Persönlichen Beratungstermin buchen" at bounding box center [343, 332] width 452 height 26
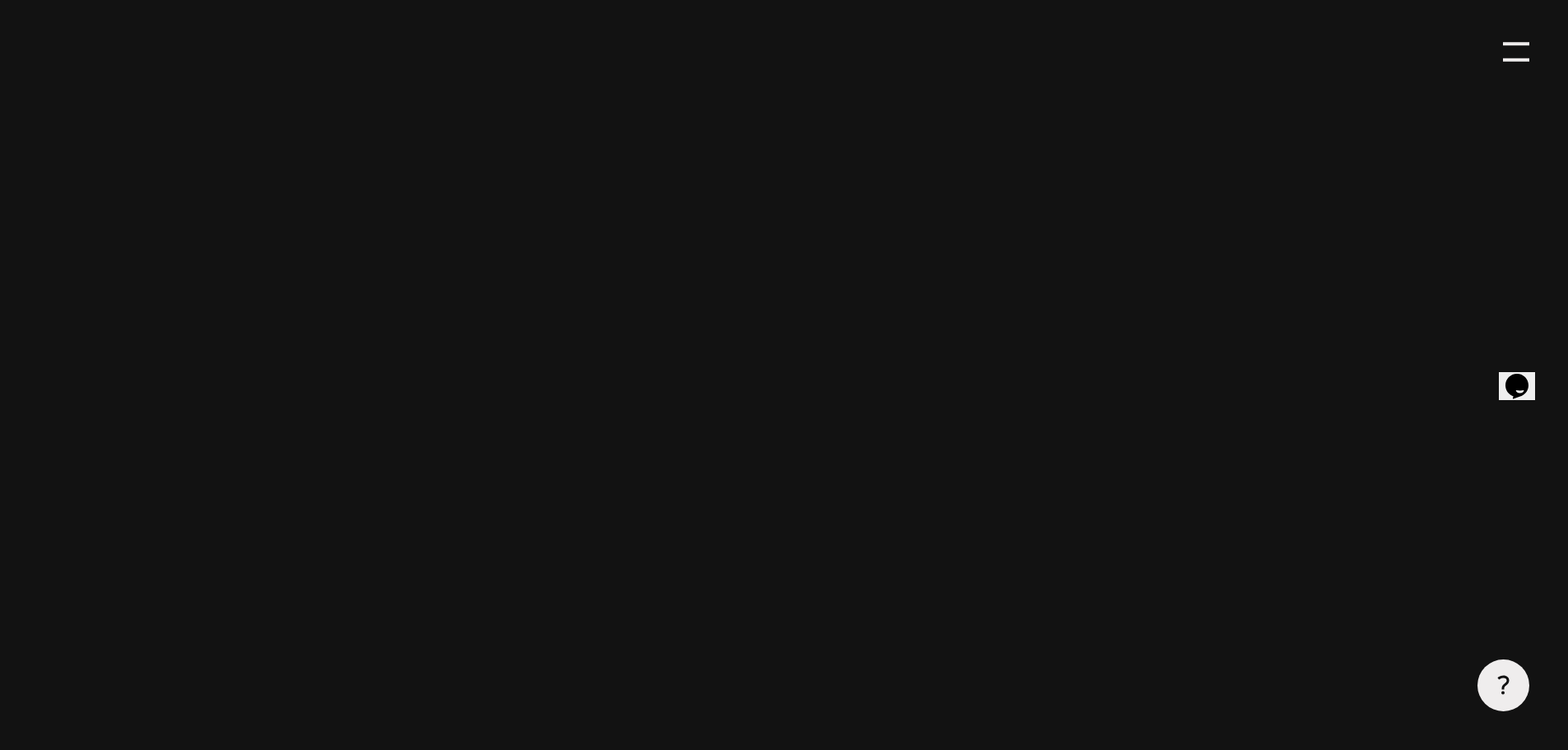
scroll to position [494, 0]
